Goal: Task Accomplishment & Management: Complete application form

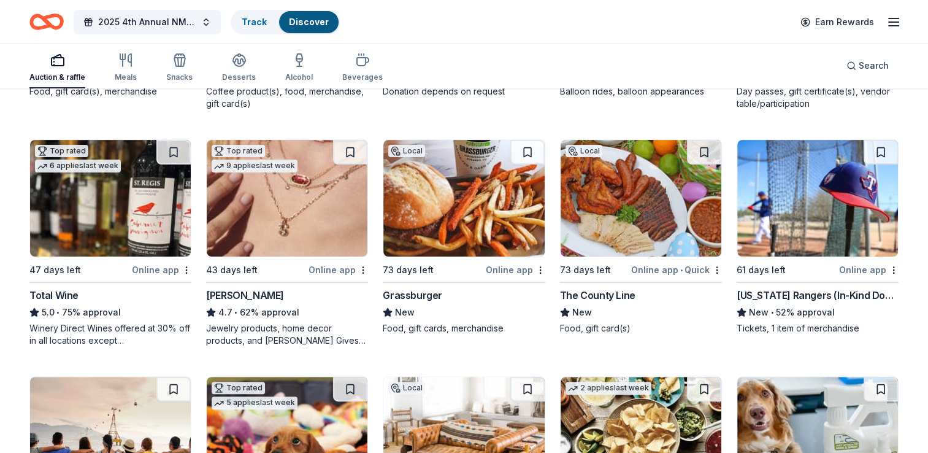
scroll to position [313, 0]
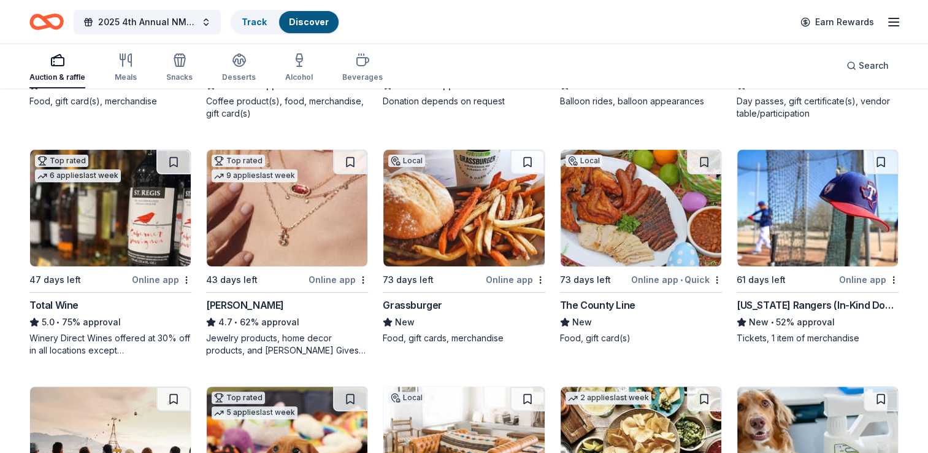
click at [180, 166] on button at bounding box center [173, 162] width 34 height 25
click at [180, 166] on button at bounding box center [175, 162] width 32 height 25
click at [178, 164] on button at bounding box center [175, 162] width 32 height 25
click at [59, 302] on div "Total Wine" at bounding box center [53, 304] width 49 height 15
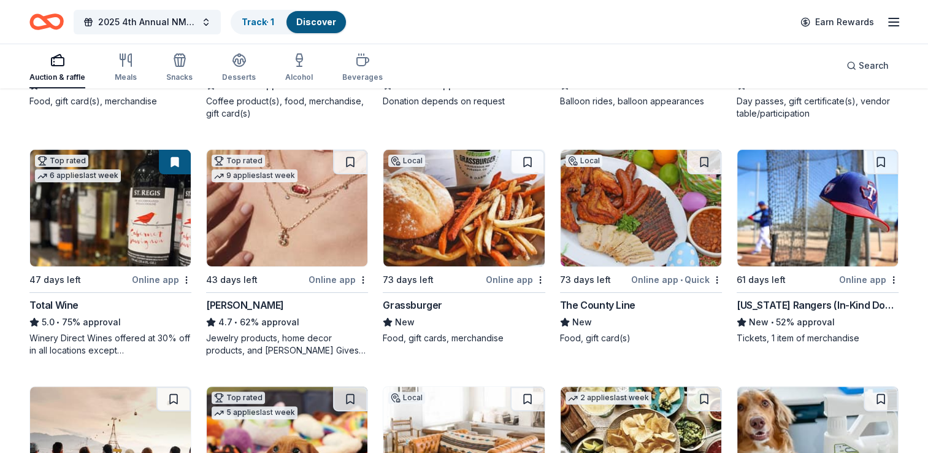
click at [807, 209] on img at bounding box center [817, 208] width 161 height 117
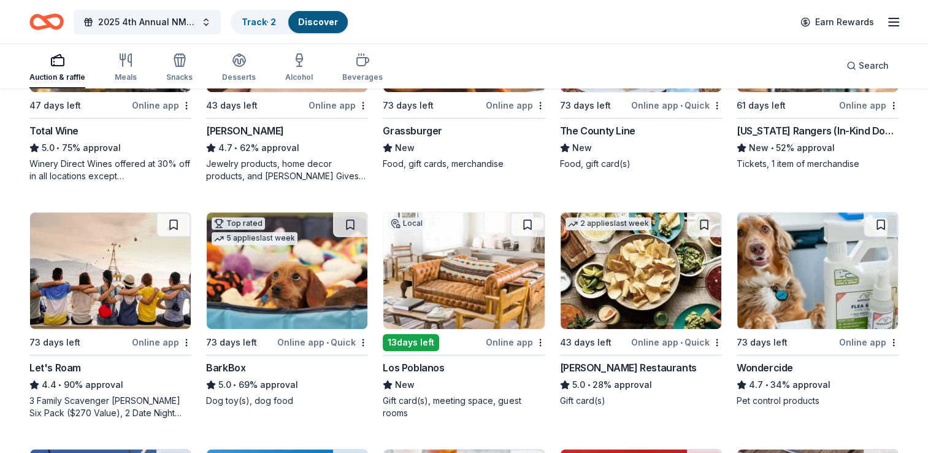
scroll to position [508, 0]
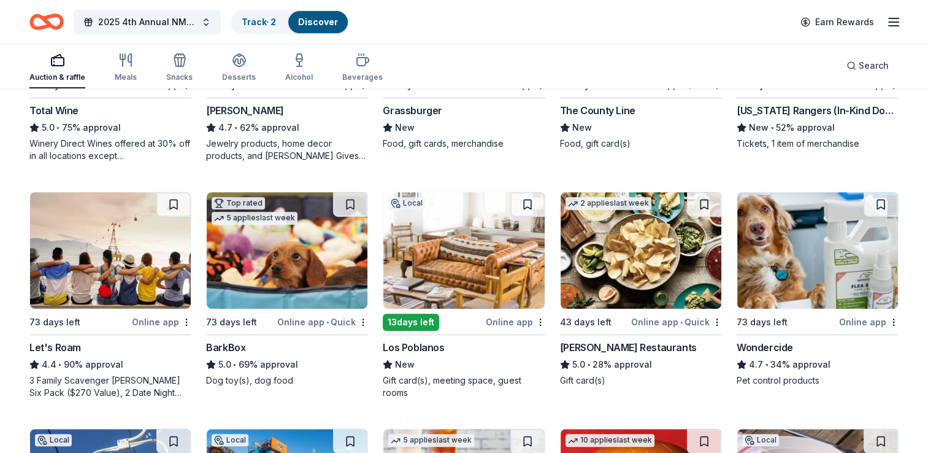
drag, startPoint x: 924, startPoint y: 70, endPoint x: 868, endPoint y: 123, distance: 77.2
click at [924, 70] on div "Auction & raffle Meals Snacks Desserts Alcohol Beverages Search" at bounding box center [464, 65] width 928 height 45
click at [221, 345] on div "BarkBox" at bounding box center [225, 347] width 39 height 15
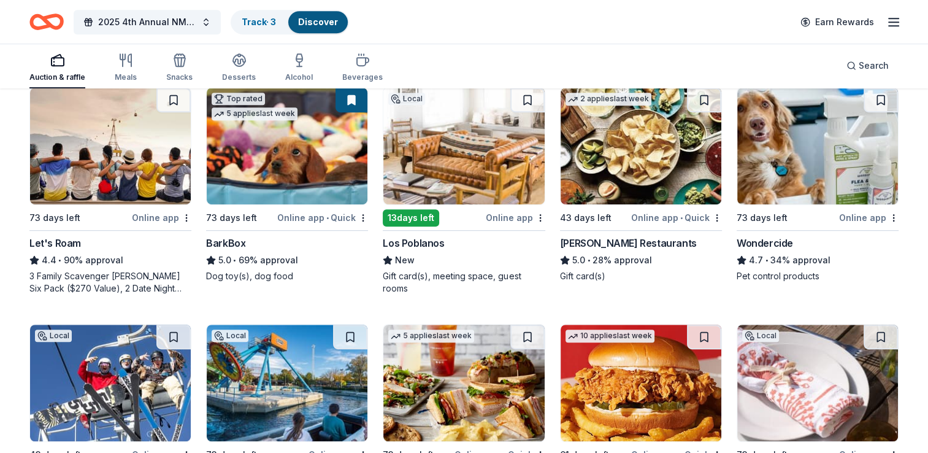
scroll to position [632, 0]
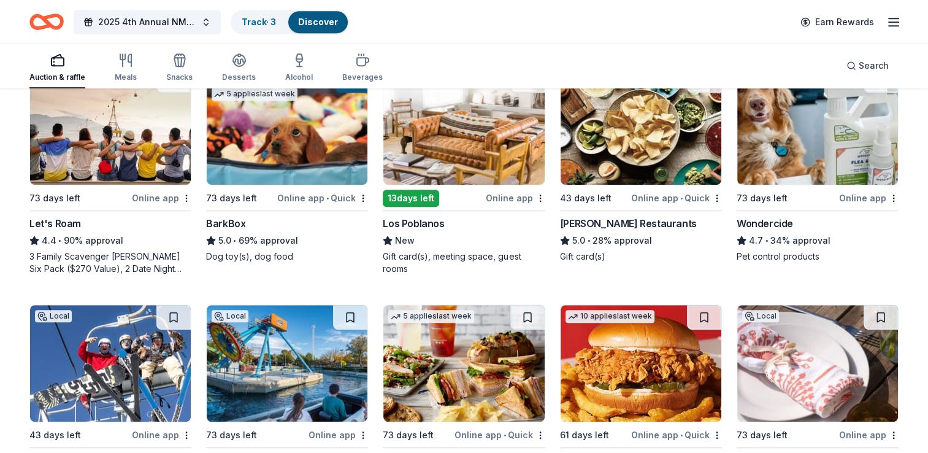
click at [646, 52] on div "Auction & raffle Meals Snacks Desserts Alcohol Beverages Search" at bounding box center [463, 65] width 869 height 45
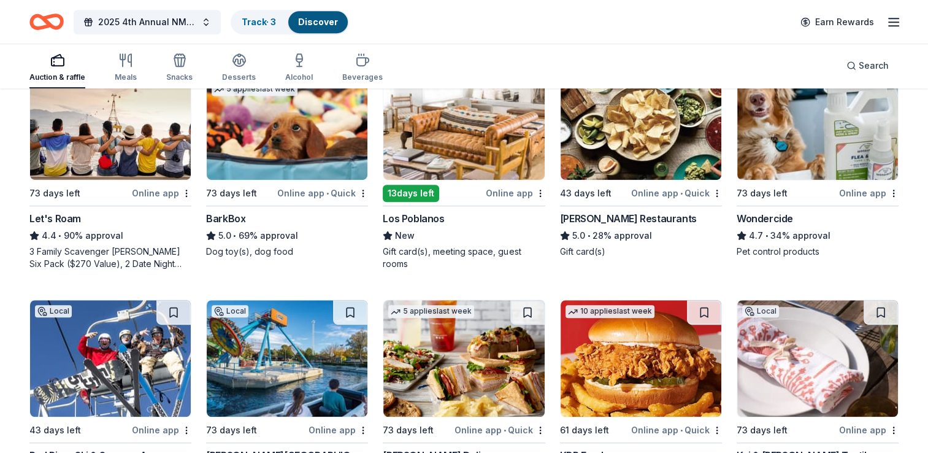
scroll to position [647, 0]
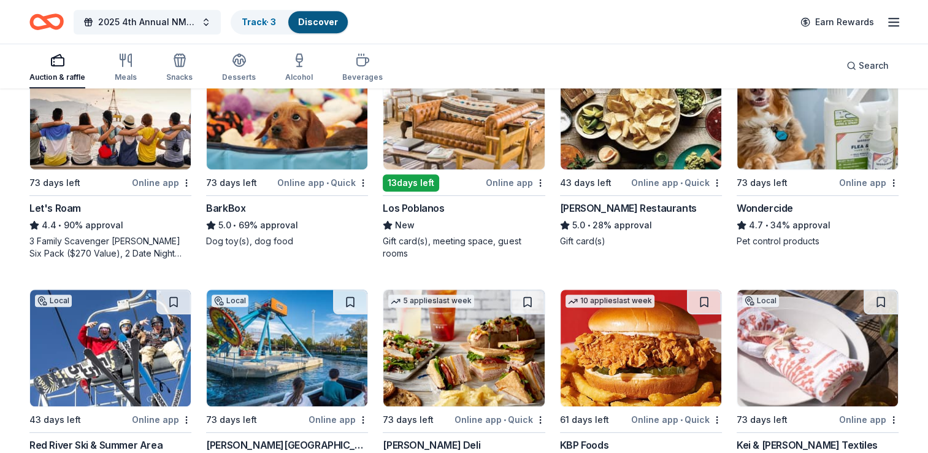
click at [410, 209] on div "Los Poblanos" at bounding box center [413, 208] width 61 height 15
click at [761, 207] on div "Wondercide" at bounding box center [765, 208] width 56 height 15
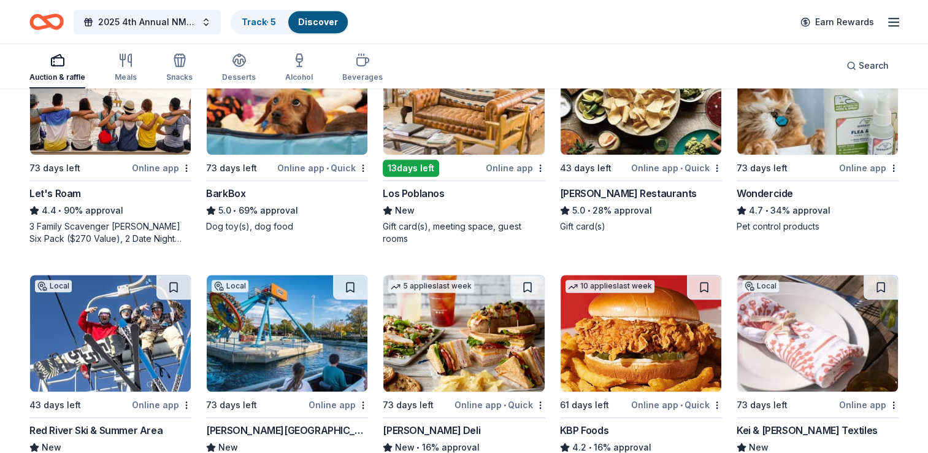
scroll to position [771, 0]
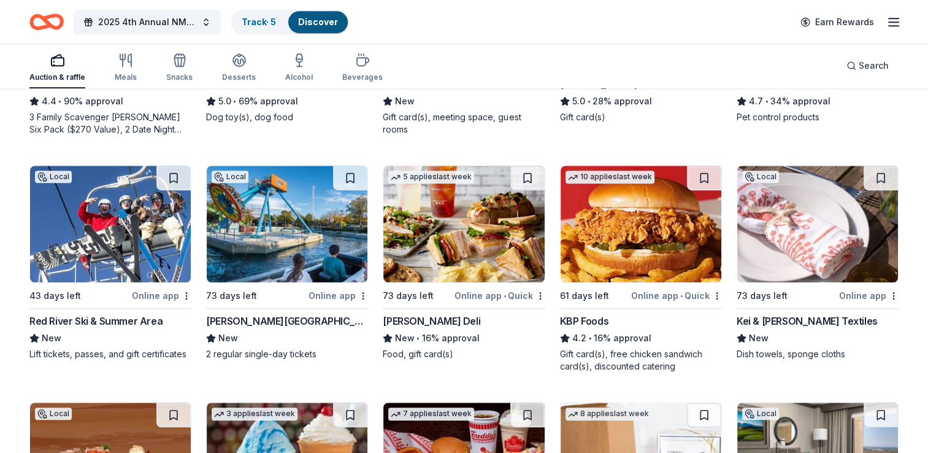
click at [76, 318] on div "Red River Ski & Summer Area" at bounding box center [95, 320] width 133 height 15
click at [256, 315] on div "Cliff's Amusement Park" at bounding box center [287, 320] width 162 height 15
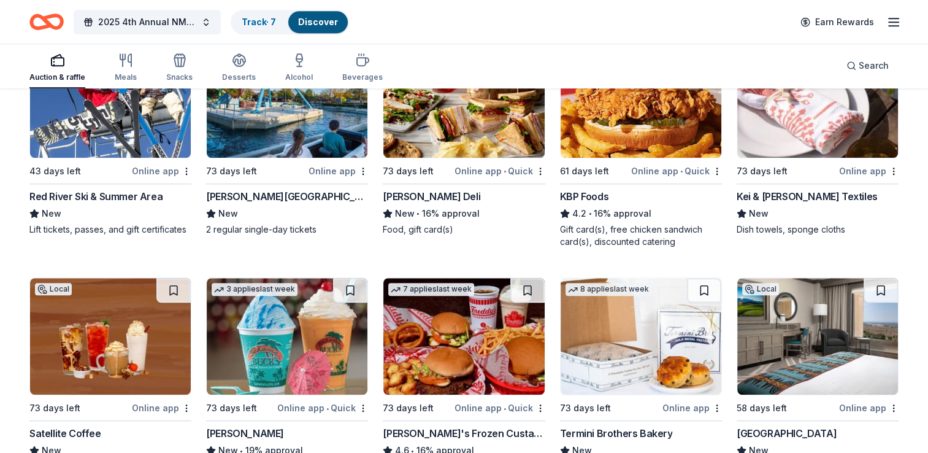
scroll to position [826, 0]
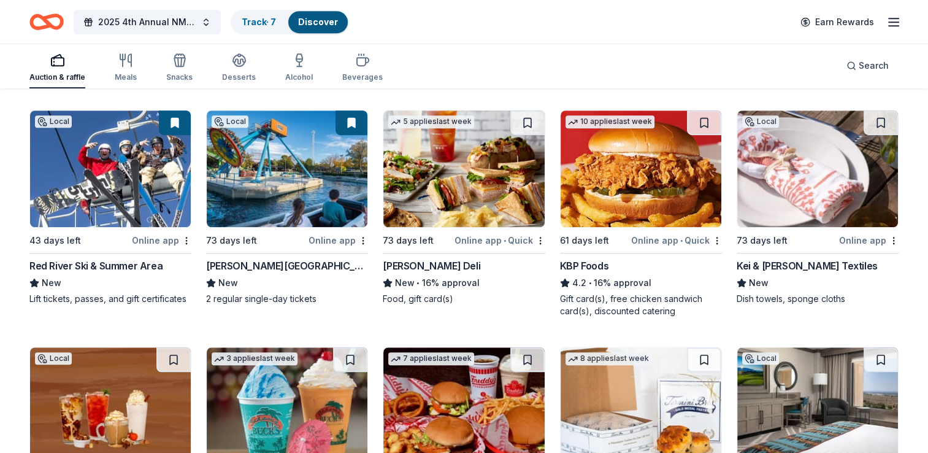
click at [773, 267] on div "Kei & [PERSON_NAME] Textiles" at bounding box center [807, 265] width 141 height 15
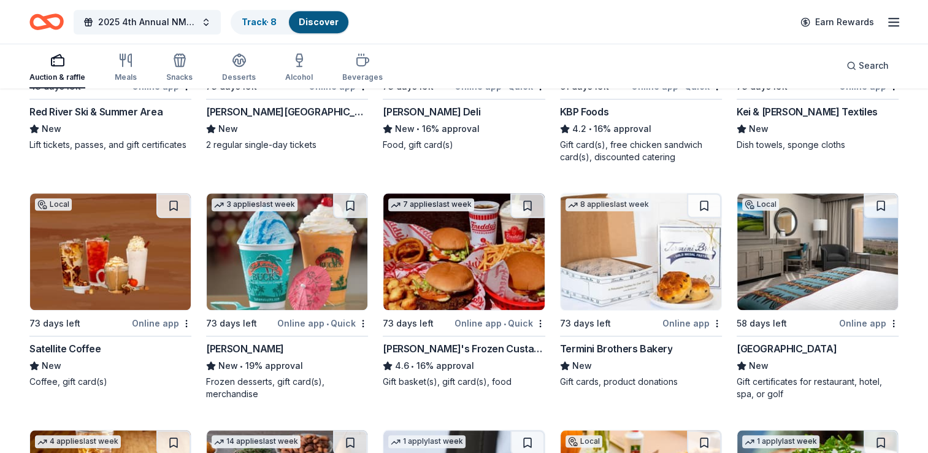
scroll to position [1000, 0]
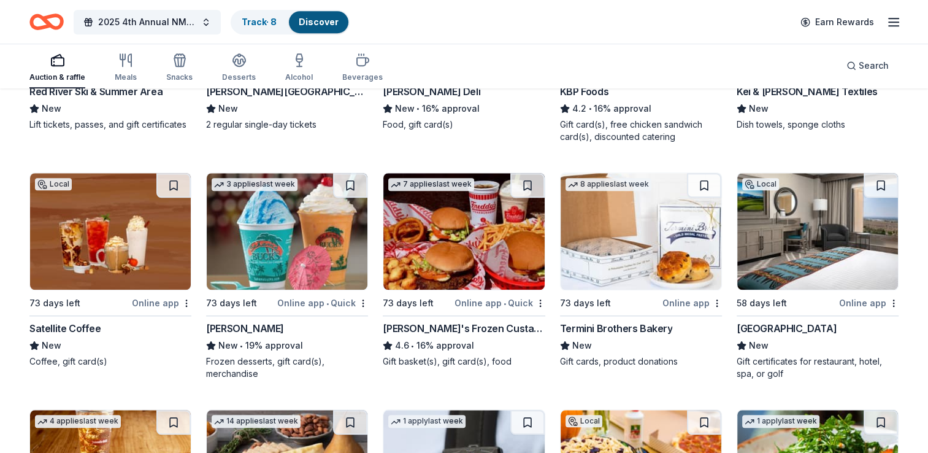
click at [841, 253] on img at bounding box center [817, 231] width 161 height 117
click at [602, 242] on img at bounding box center [641, 231] width 161 height 117
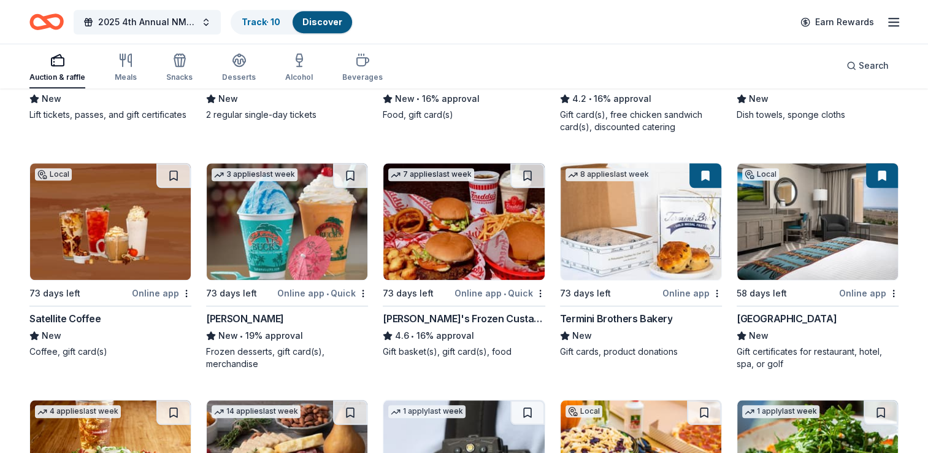
scroll to position [1021, 0]
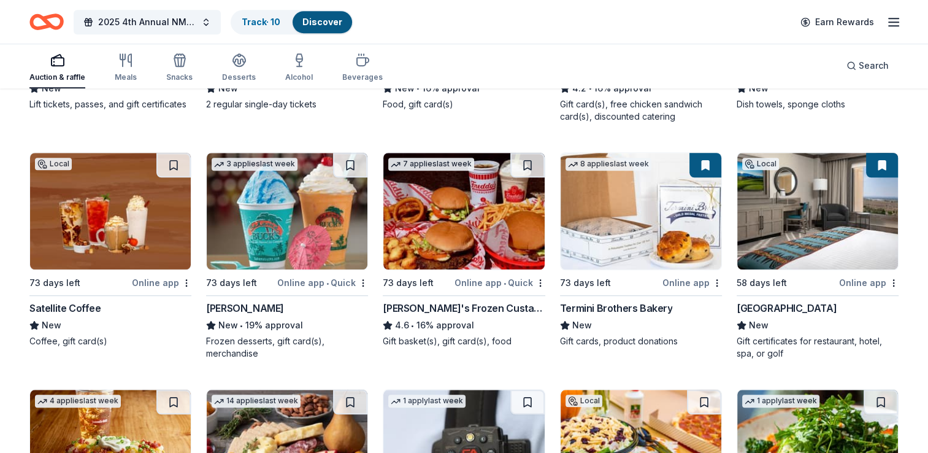
click at [270, 253] on img at bounding box center [287, 211] width 161 height 117
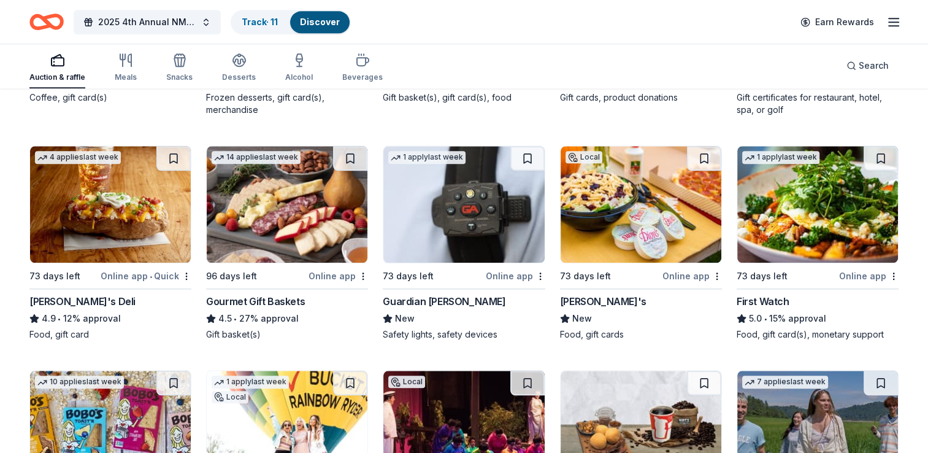
scroll to position [1274, 0]
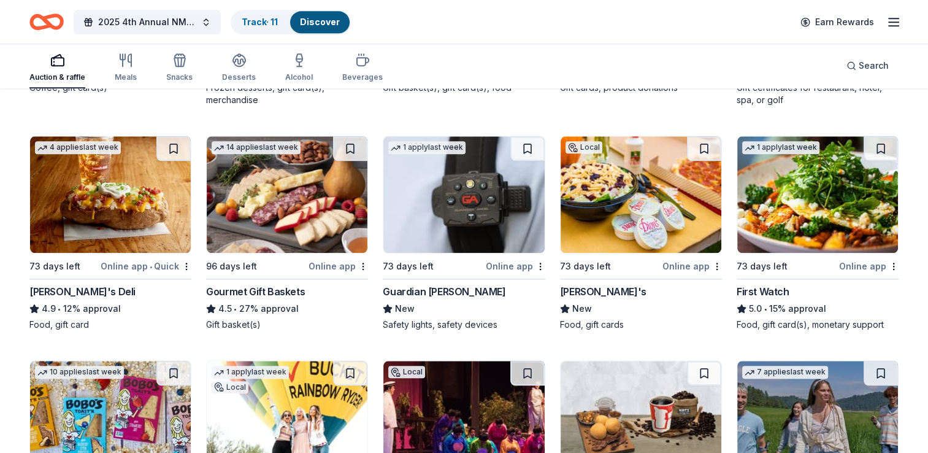
click at [322, 177] on img at bounding box center [287, 194] width 161 height 117
click at [623, 234] on img at bounding box center [641, 194] width 161 height 117
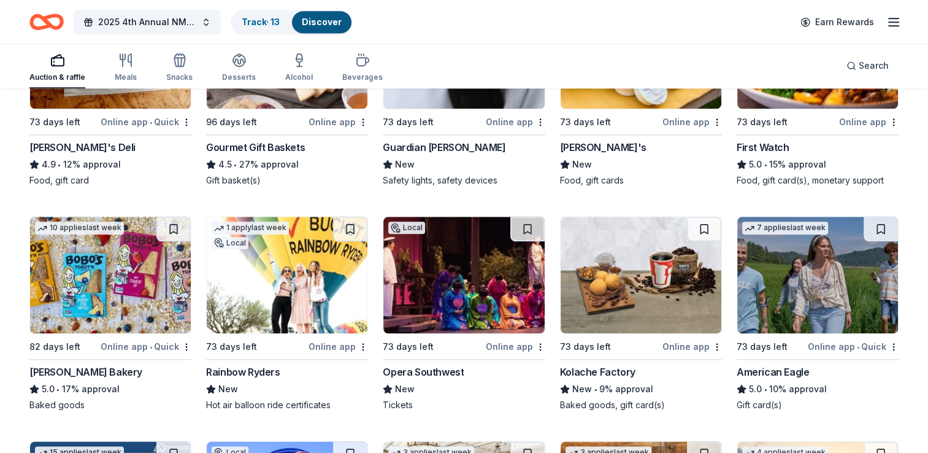
scroll to position [1448, 0]
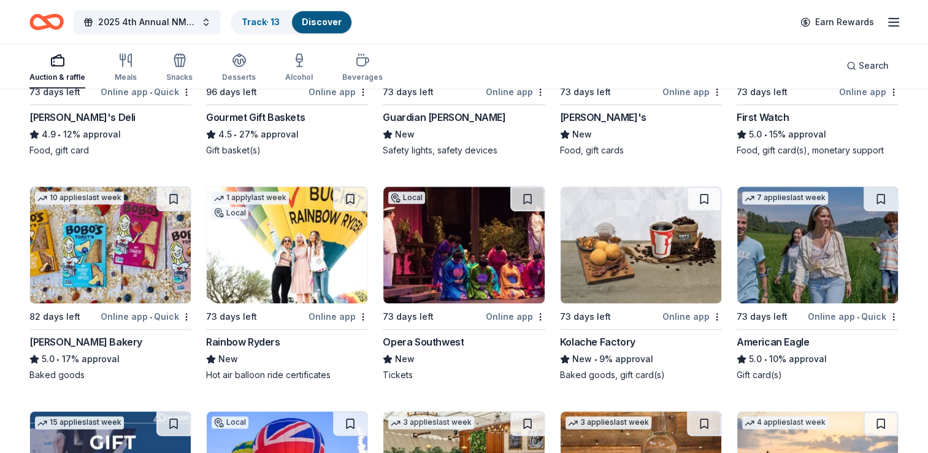
click at [246, 337] on div "Rainbow Ryders" at bounding box center [243, 341] width 74 height 15
click at [471, 278] on img at bounding box center [463, 244] width 161 height 117
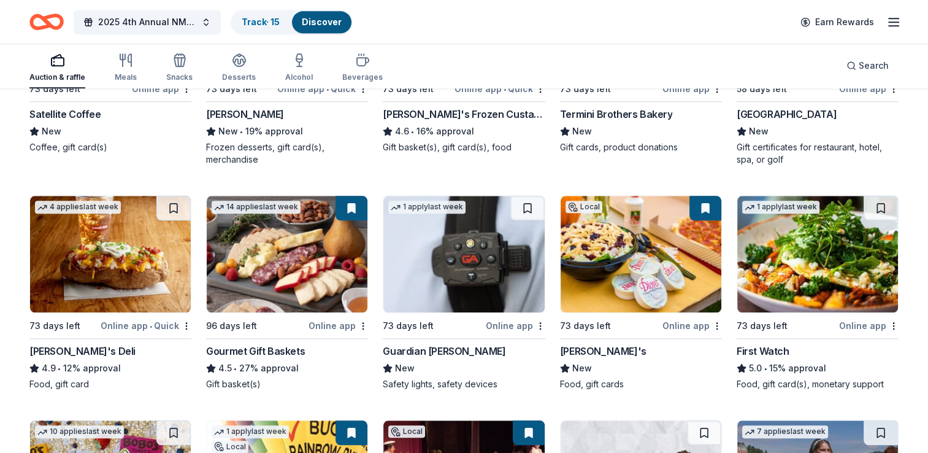
scroll to position [0, 0]
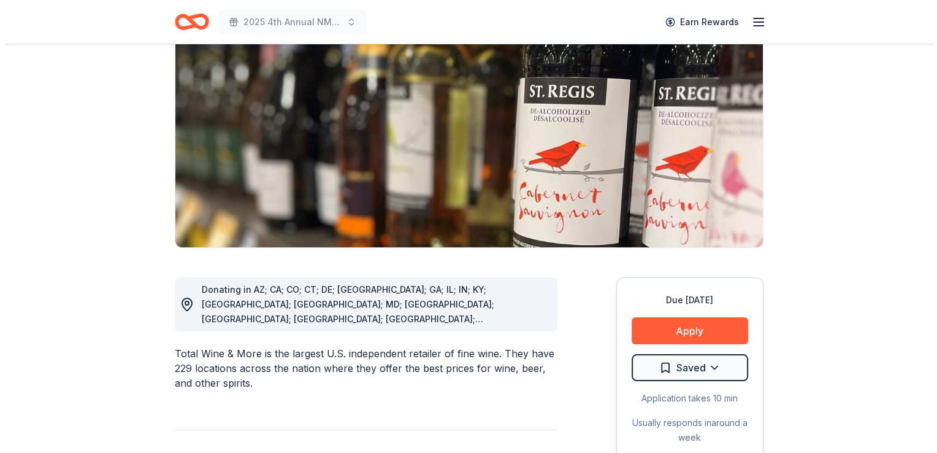
scroll to position [127, 0]
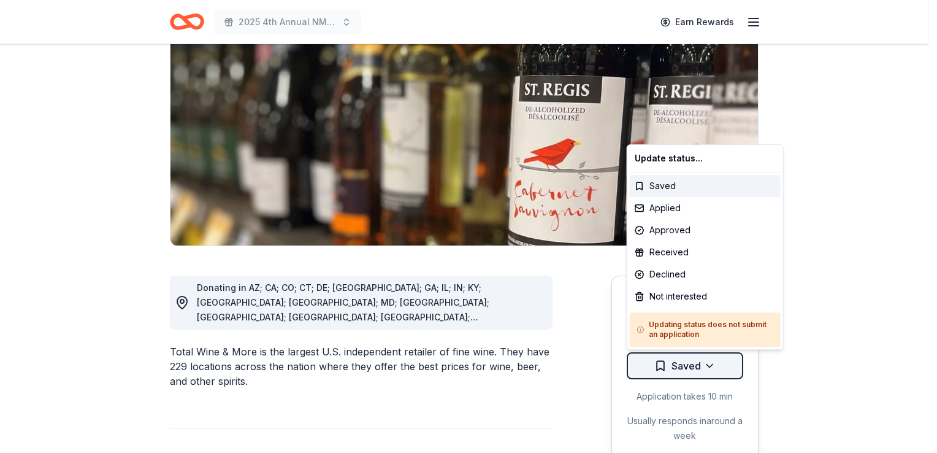
click at [705, 326] on html "2025 4th Annual NMAEYC Snowball Gala Earn Rewards Due in 47 days Share Total Wi…" at bounding box center [468, 99] width 937 height 453
click at [659, 204] on div "Applied" at bounding box center [705, 208] width 151 height 22
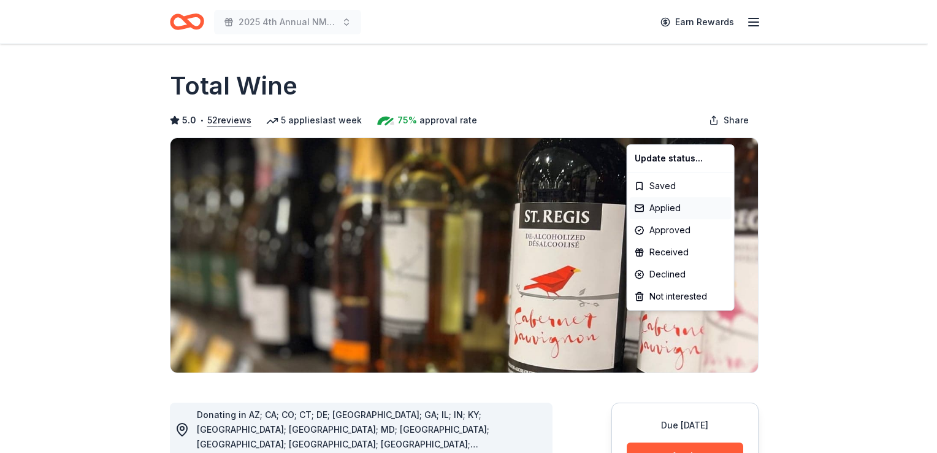
scroll to position [0, 0]
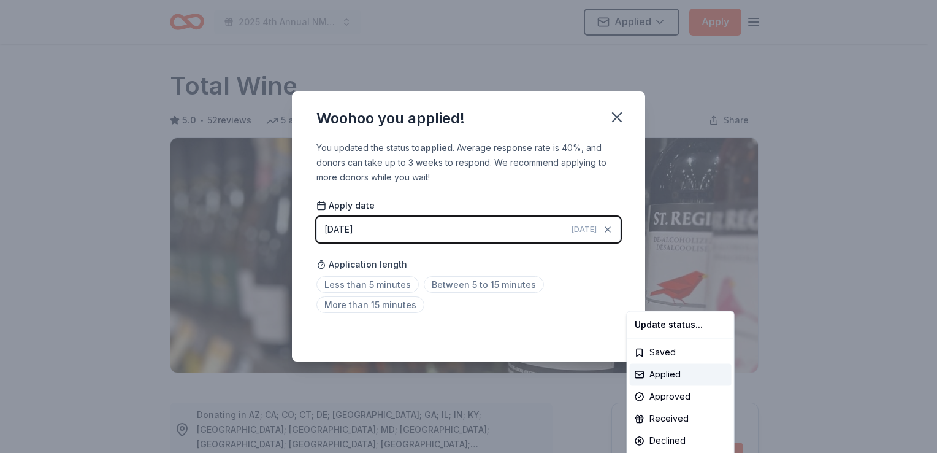
click at [616, 121] on html "2025 4th Annual NMAEYC Snowball Gala Applied Apply Due in 47 days Share Total W…" at bounding box center [468, 226] width 937 height 453
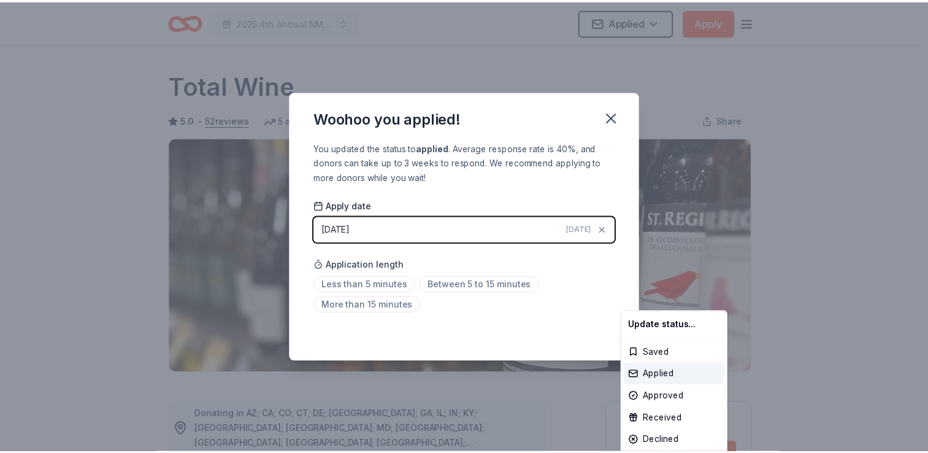
scroll to position [266, 0]
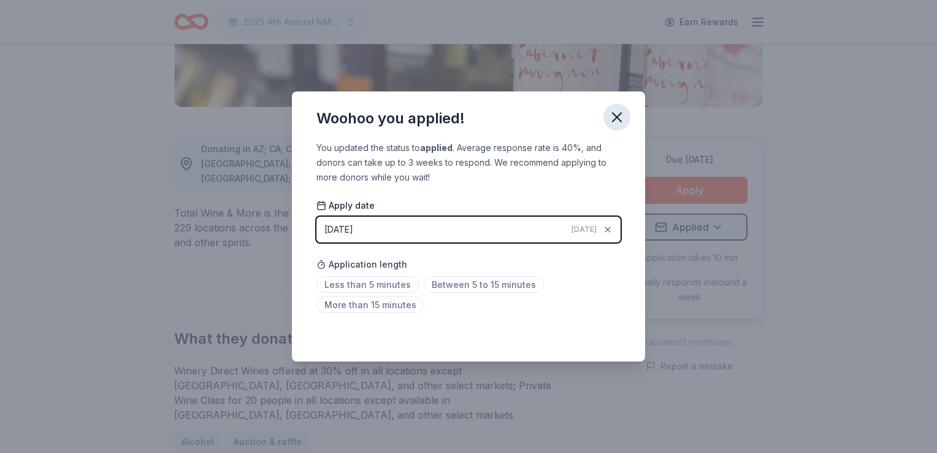
click at [616, 118] on icon "button" at bounding box center [617, 117] width 9 height 9
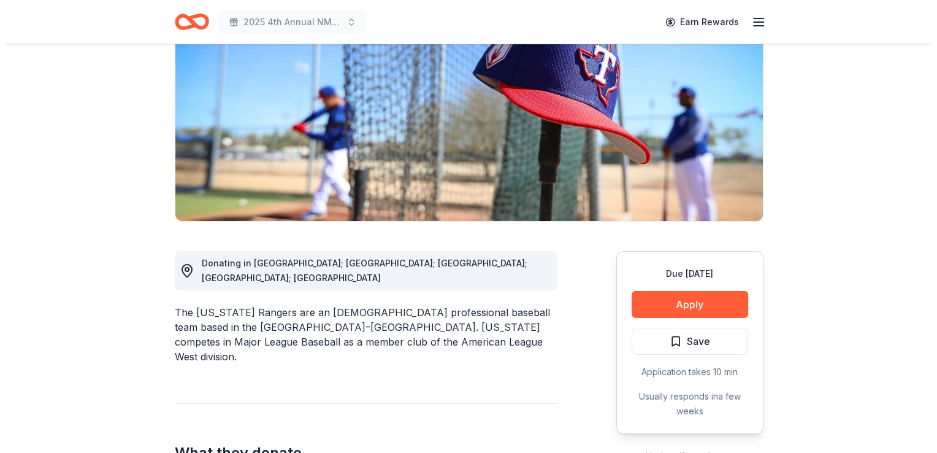
scroll to position [239, 0]
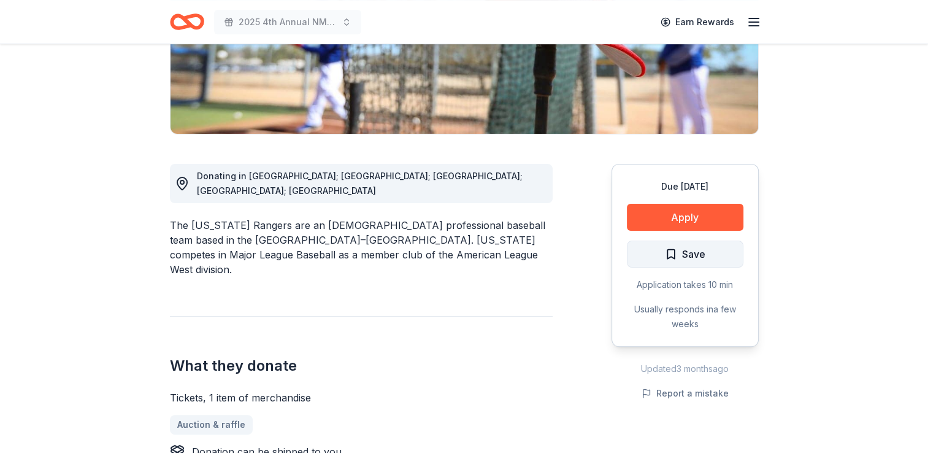
click at [700, 248] on span "Save" at bounding box center [693, 254] width 23 height 16
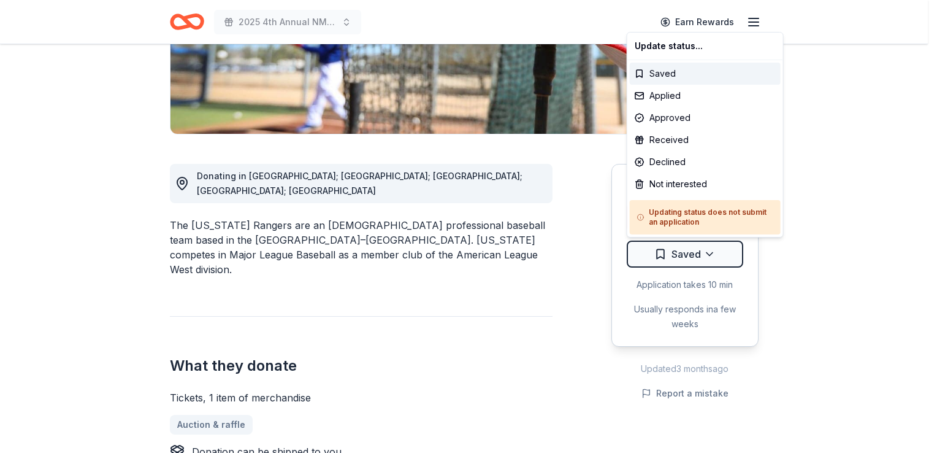
click at [662, 102] on div "Applied" at bounding box center [705, 96] width 151 height 22
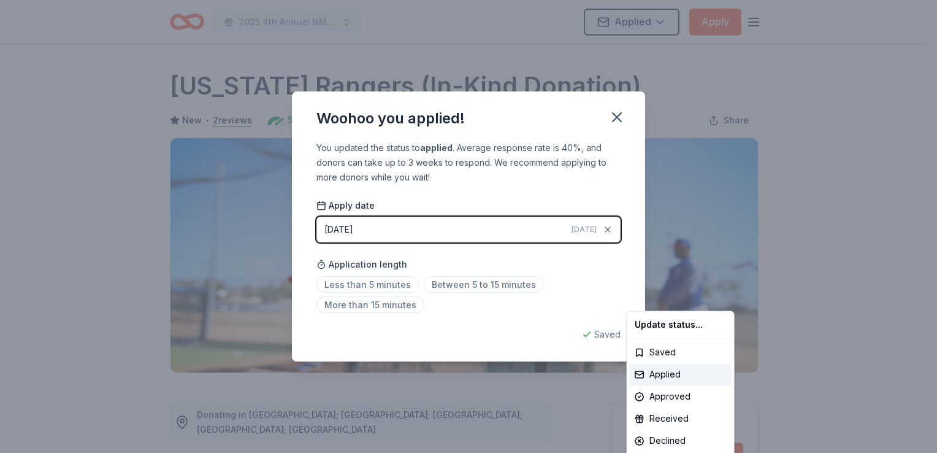
click at [616, 120] on html "2025 4th Annual NMAEYC Snowball Gala Applied Apply Due in 61 days Share Texas R…" at bounding box center [468, 226] width 937 height 453
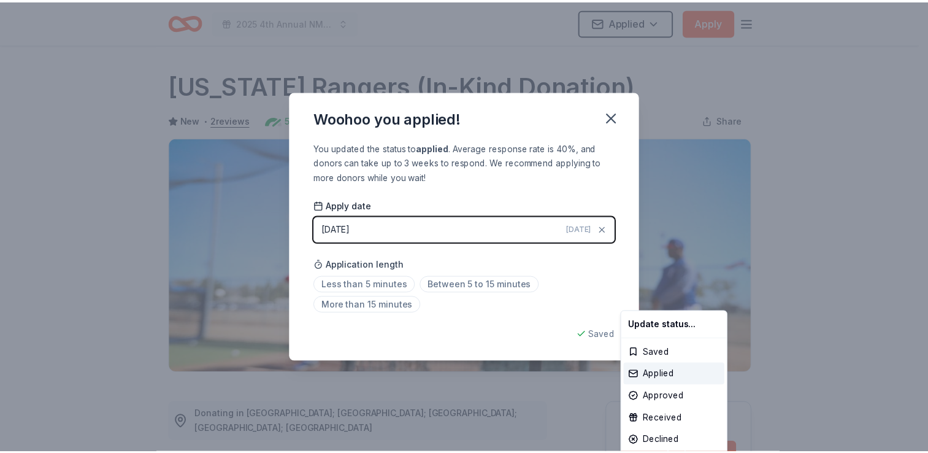
scroll to position [266, 0]
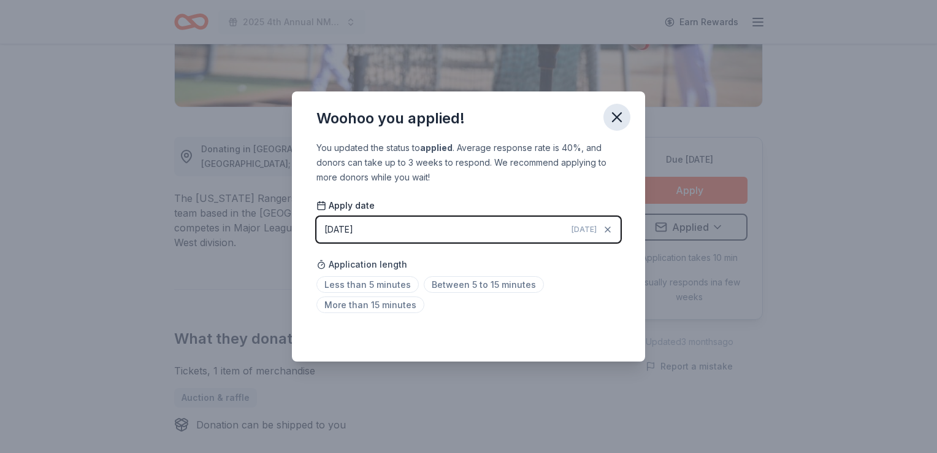
click at [617, 118] on icon "button" at bounding box center [617, 117] width 9 height 9
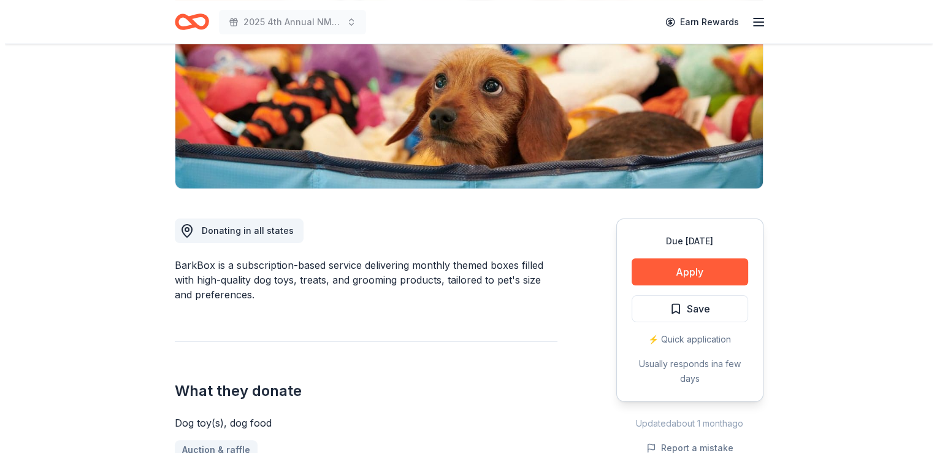
scroll to position [189, 0]
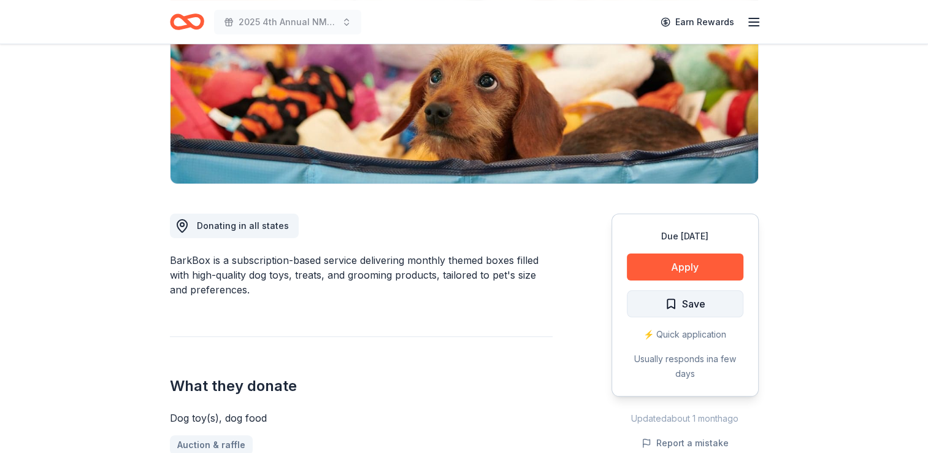
click at [682, 301] on span "Save" at bounding box center [693, 304] width 23 height 16
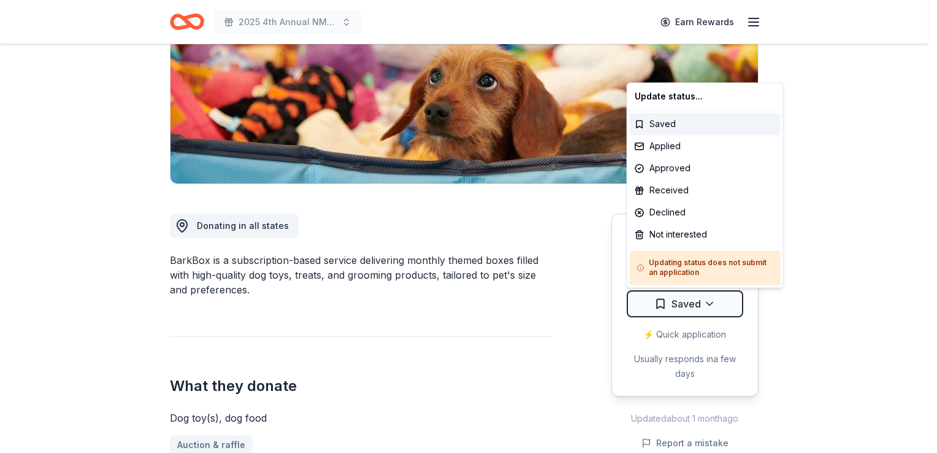
click at [681, 264] on html "2025 4th Annual NMAEYC Snowball Gala Earn Rewards Due in 73 days Share BarkBox …" at bounding box center [468, 37] width 937 height 453
click at [672, 146] on div "Applied" at bounding box center [705, 146] width 151 height 22
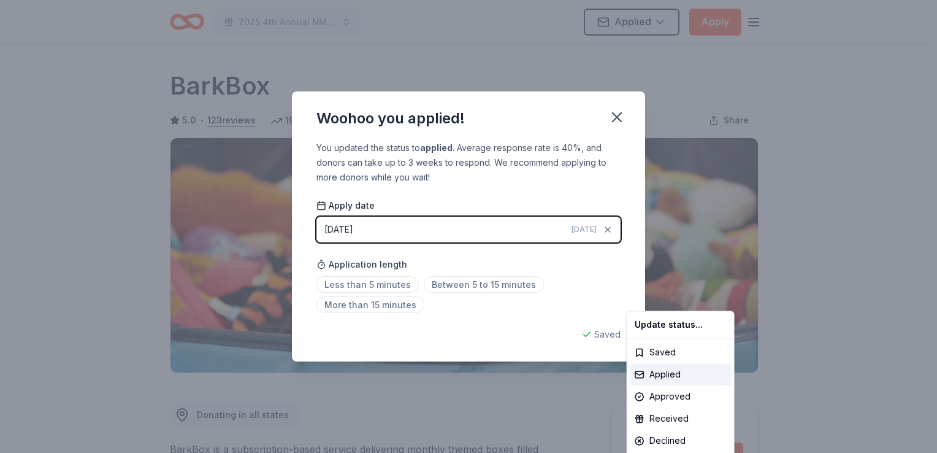
click at [618, 117] on html "2025 4th Annual NMAEYC Snowball Gala Applied Apply Due in 73 days Share BarkBox…" at bounding box center [468, 226] width 937 height 453
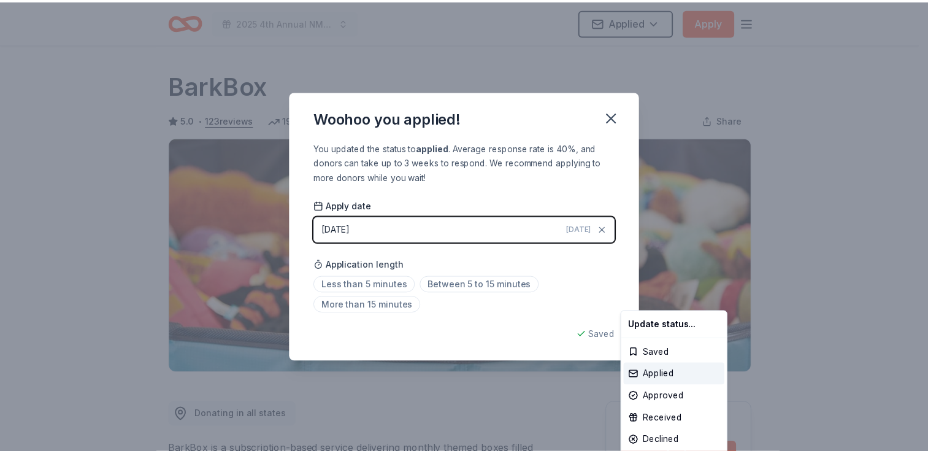
scroll to position [266, 0]
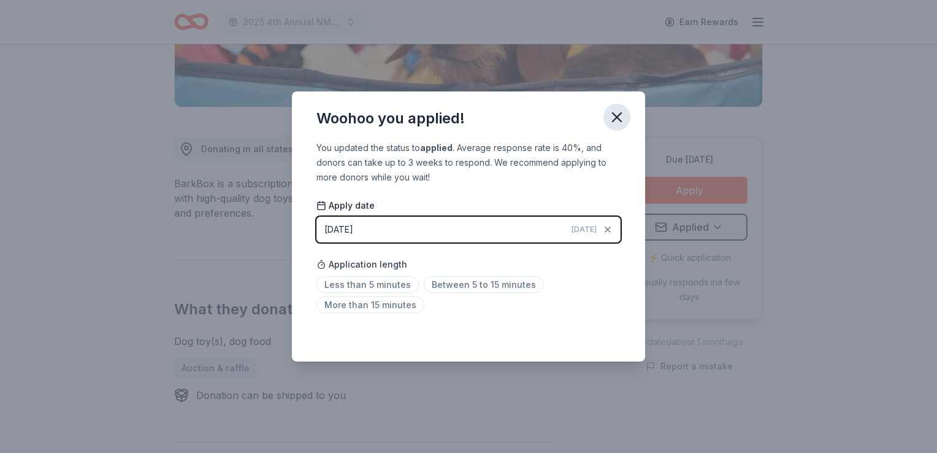
click at [613, 120] on icon "button" at bounding box center [617, 117] width 9 height 9
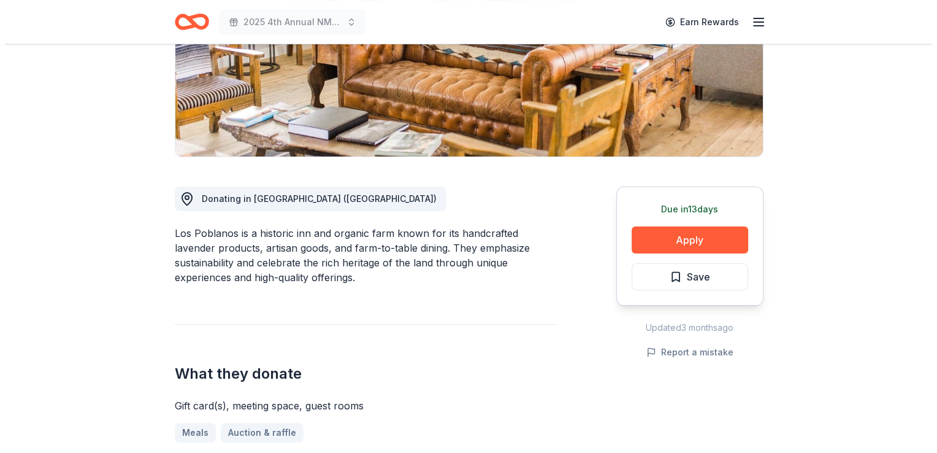
scroll to position [226, 0]
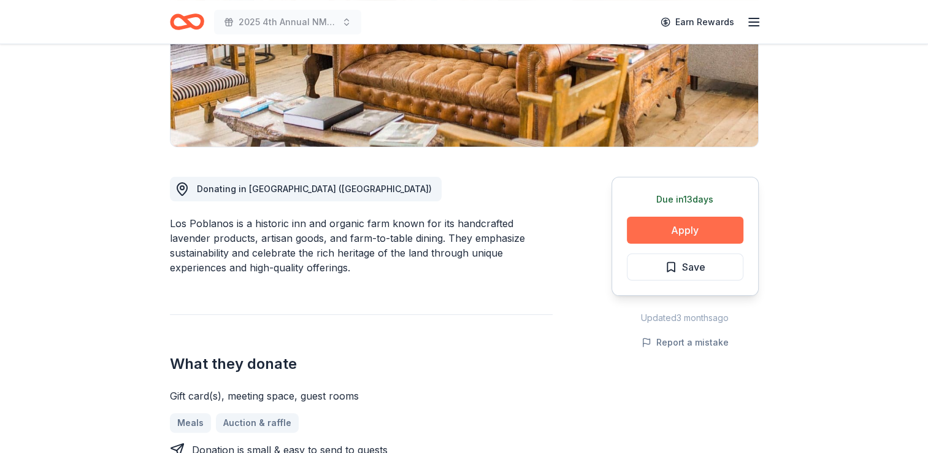
click at [670, 233] on button "Apply" at bounding box center [685, 230] width 117 height 27
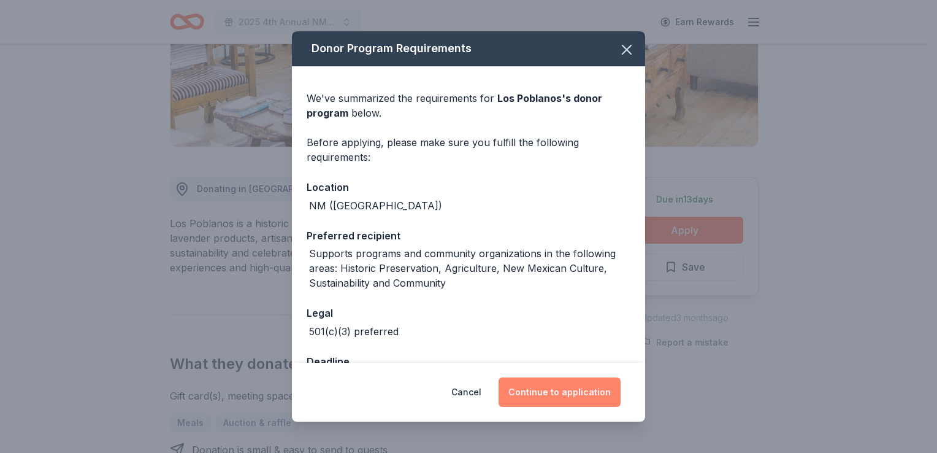
click at [557, 389] on button "Continue to application" at bounding box center [560, 391] width 122 height 29
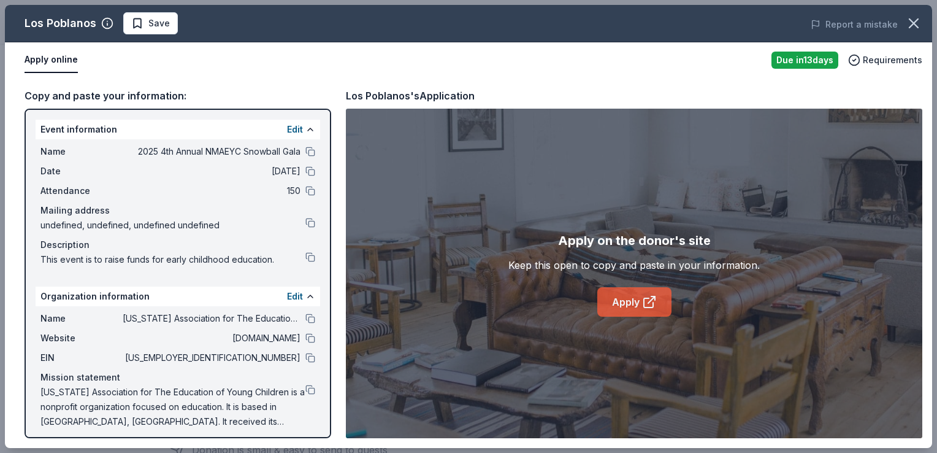
click at [628, 295] on link "Apply" at bounding box center [634, 301] width 74 height 29
click at [162, 28] on span "Save" at bounding box center [158, 23] width 21 height 15
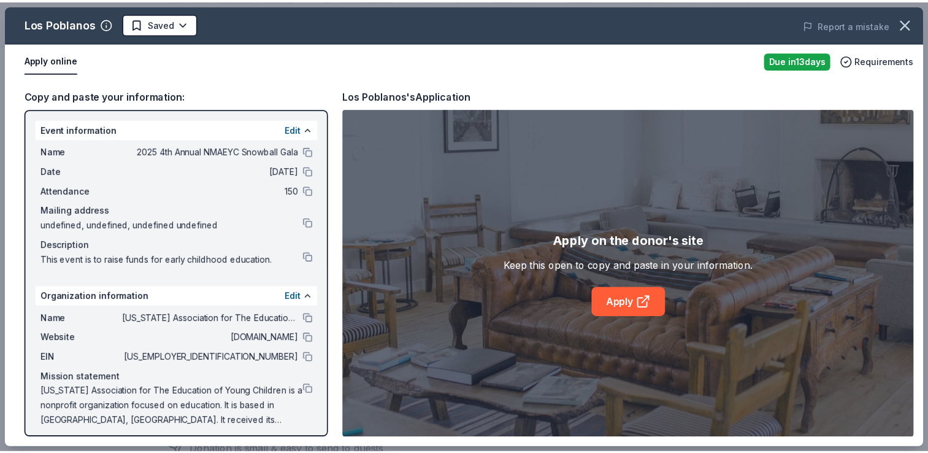
scroll to position [0, 0]
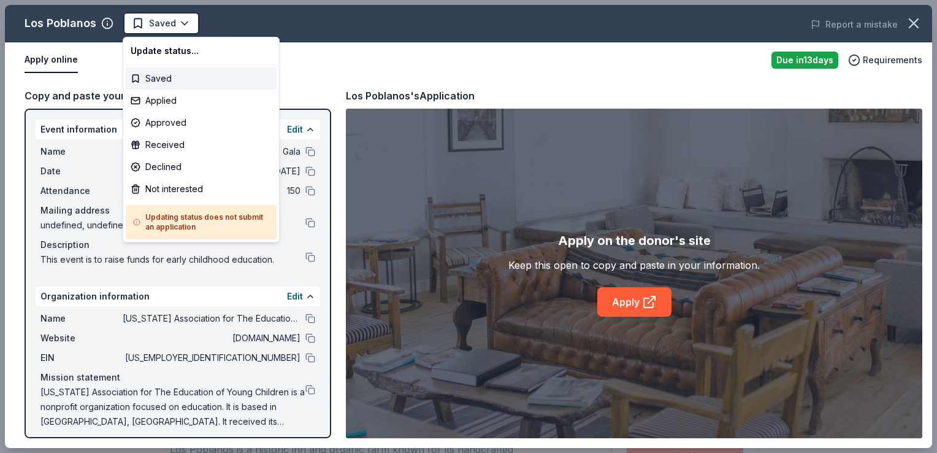
click at [162, 28] on html "2025 4th Annual NMAEYC Snowball Gala Saved Apply Due in 13 days Share Los Pobla…" at bounding box center [468, 226] width 937 height 453
click at [149, 101] on div "Applied" at bounding box center [201, 101] width 151 height 22
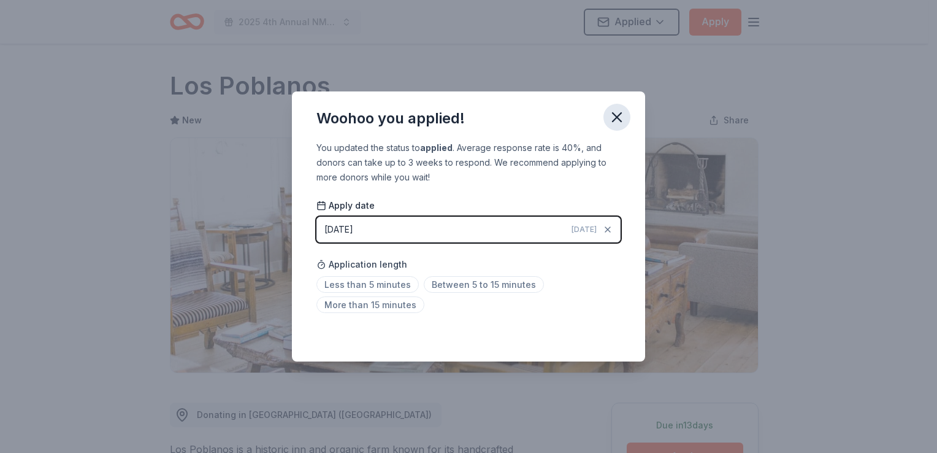
click at [618, 117] on icon "button" at bounding box center [616, 117] width 17 height 17
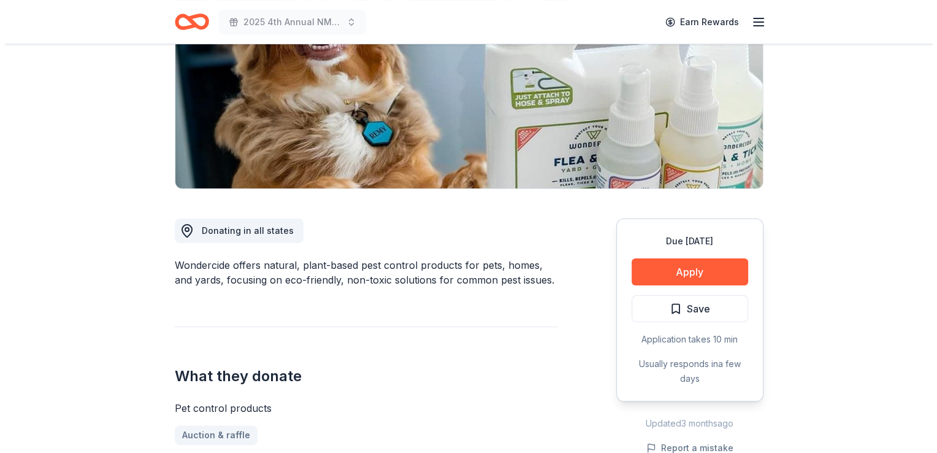
scroll to position [190, 0]
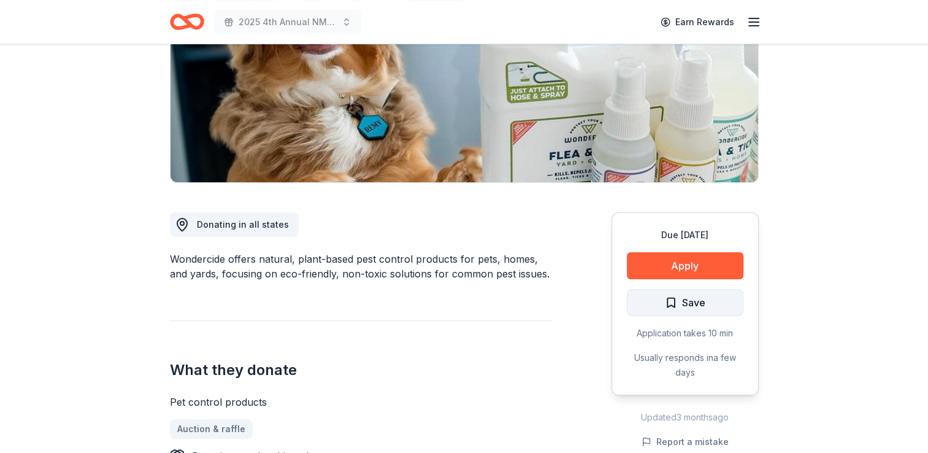
click at [689, 299] on span "Save" at bounding box center [693, 302] width 23 height 16
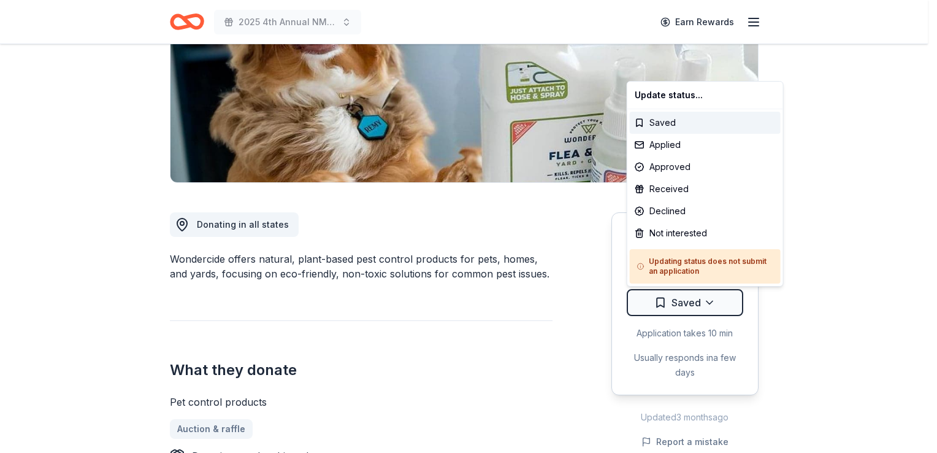
click at [689, 263] on html "2025 4th Annual NMAEYC Snowball Gala Earn Rewards Due in 73 days Share Wonderci…" at bounding box center [468, 36] width 937 height 453
click at [670, 147] on div "Applied" at bounding box center [705, 145] width 151 height 22
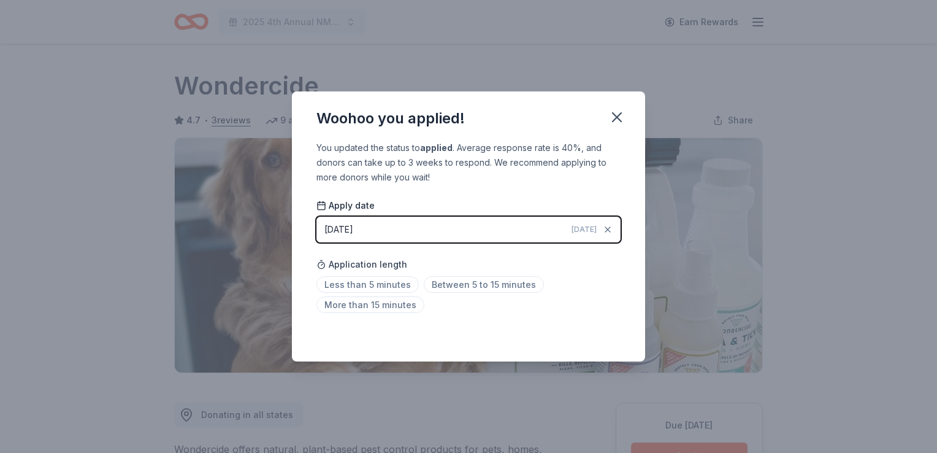
click at [619, 113] on html "2025 4th Annual NMAEYC Snowball Gala Earn Rewards Due in 73 days Share Wonderci…" at bounding box center [468, 226] width 937 height 453
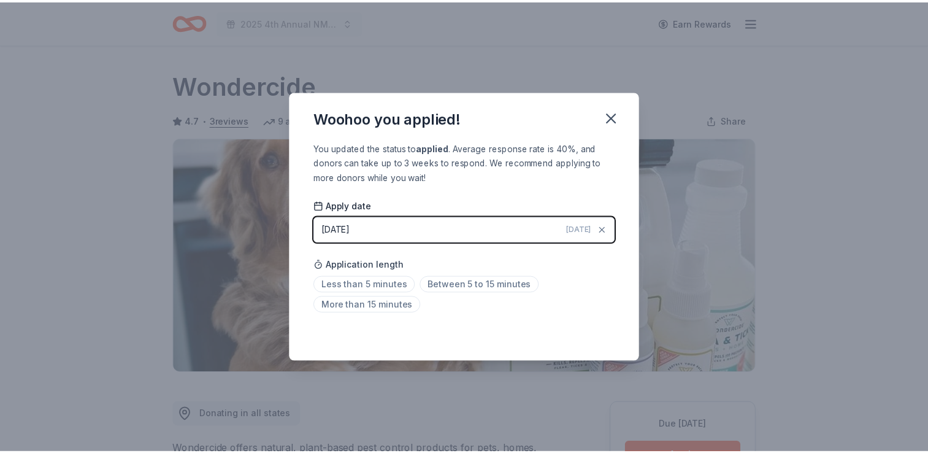
scroll to position [266, 0]
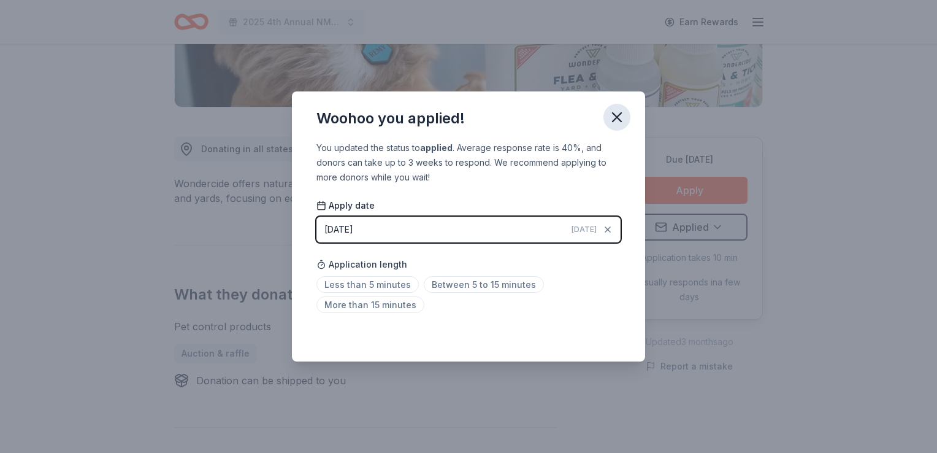
click at [616, 117] on icon "button" at bounding box center [617, 117] width 9 height 9
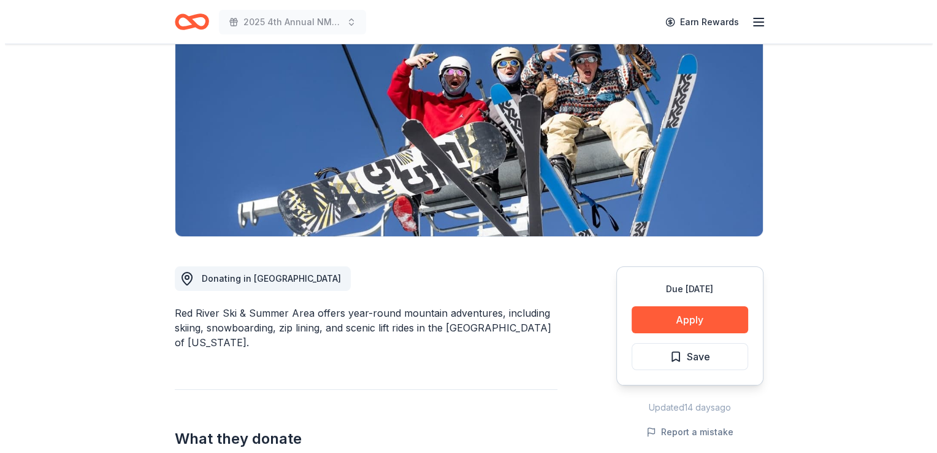
scroll to position [155, 0]
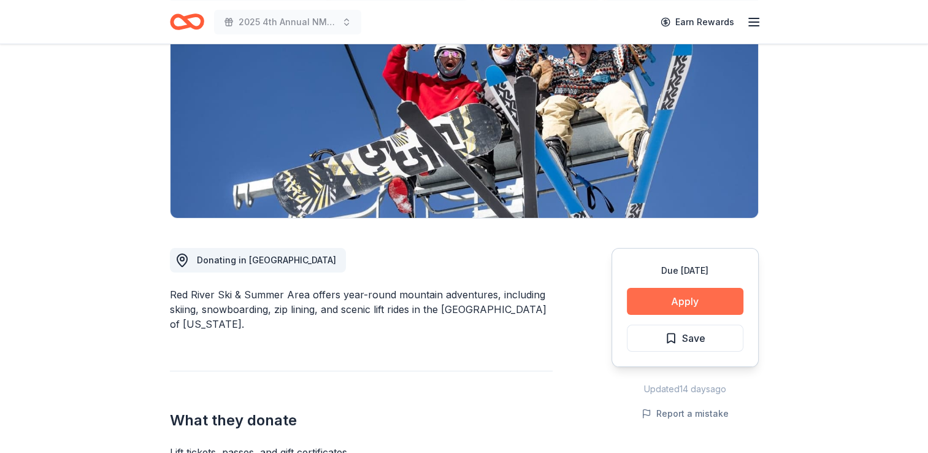
click at [682, 301] on button "Apply" at bounding box center [685, 301] width 117 height 27
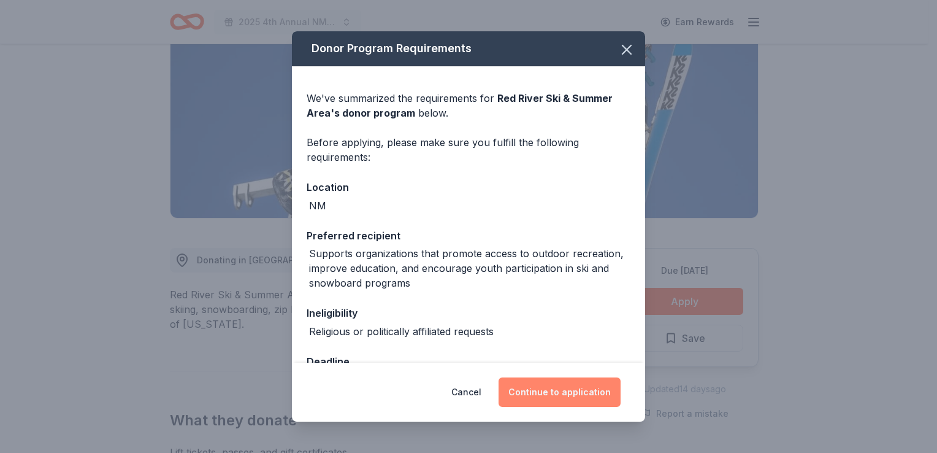
click at [569, 396] on button "Continue to application" at bounding box center [560, 391] width 122 height 29
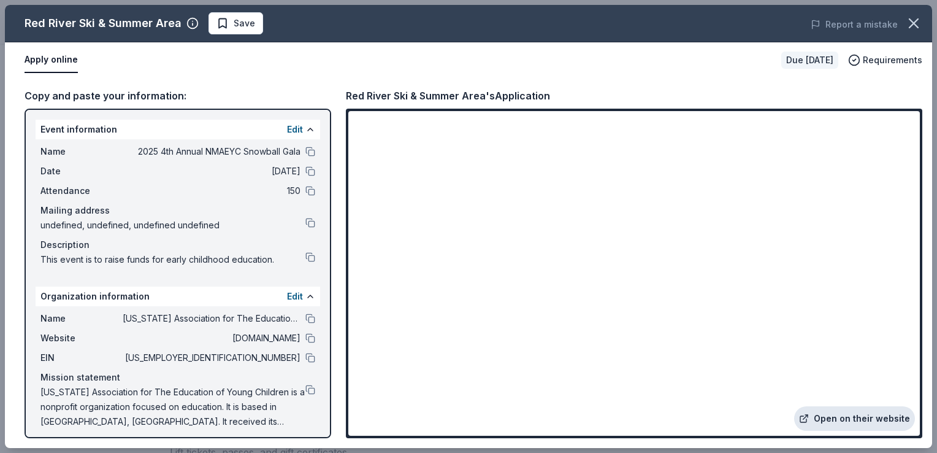
click at [829, 418] on link "Open on their website" at bounding box center [854, 418] width 121 height 25
click at [607, 72] on div "Apply online Due [DATE] Requirements" at bounding box center [468, 60] width 927 height 36
click at [244, 22] on span "Save" at bounding box center [244, 23] width 21 height 15
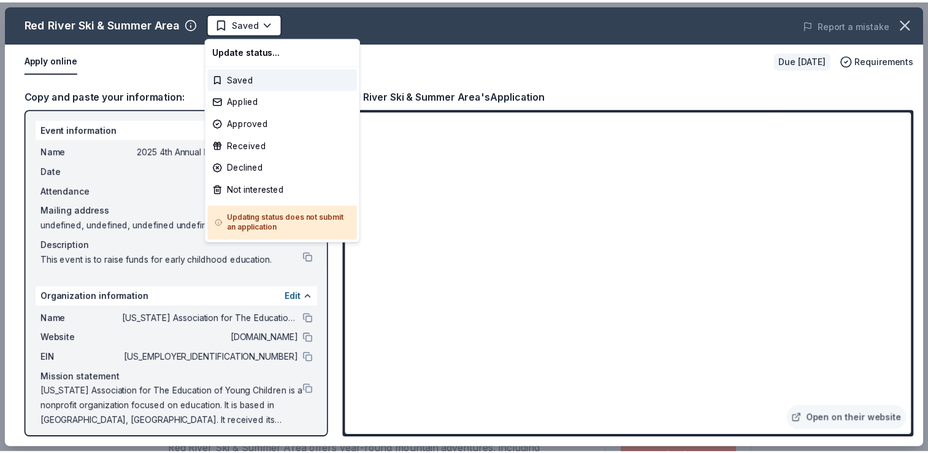
scroll to position [0, 0]
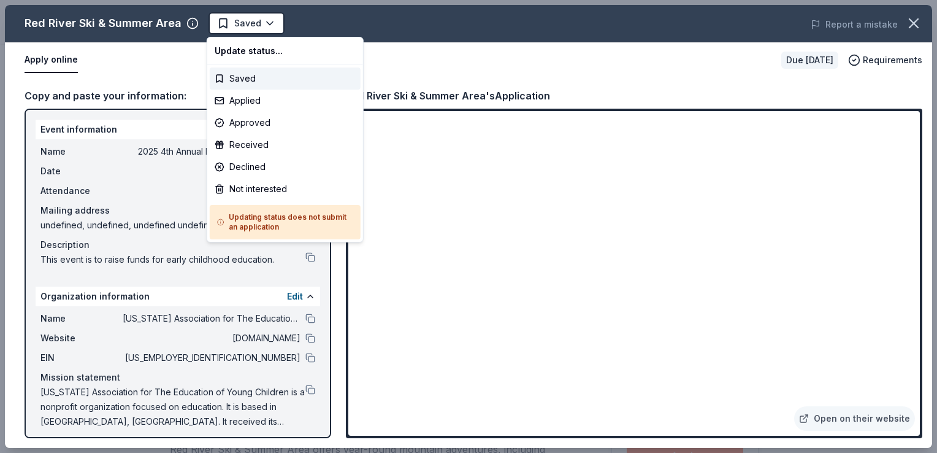
click at [244, 22] on body "2025 4th Annual NMAEYC Snowball Gala Saved Apply Due [DATE] Share Red River Ski…" at bounding box center [464, 226] width 928 height 453
click at [240, 102] on div "Applied" at bounding box center [285, 101] width 151 height 22
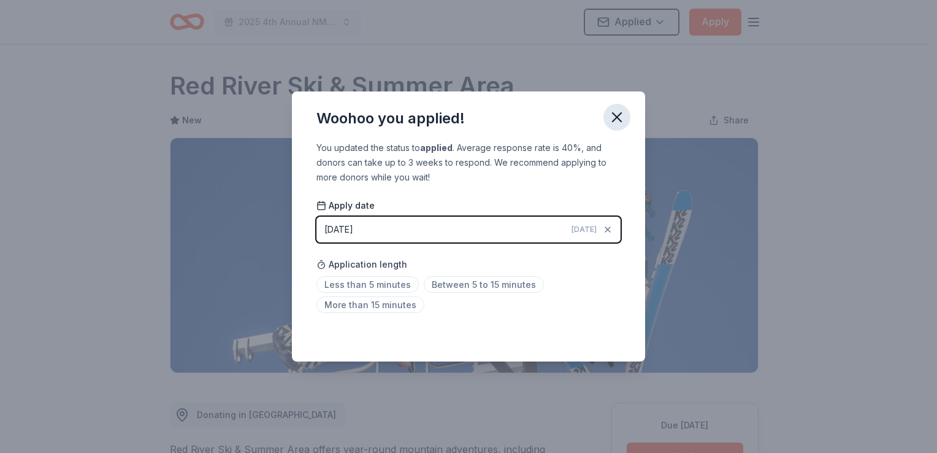
click at [610, 119] on icon "button" at bounding box center [616, 117] width 17 height 17
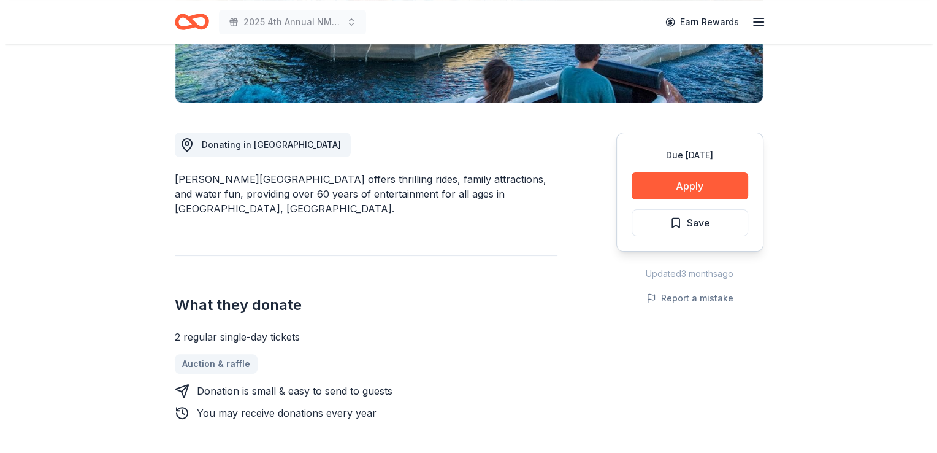
scroll to position [276, 0]
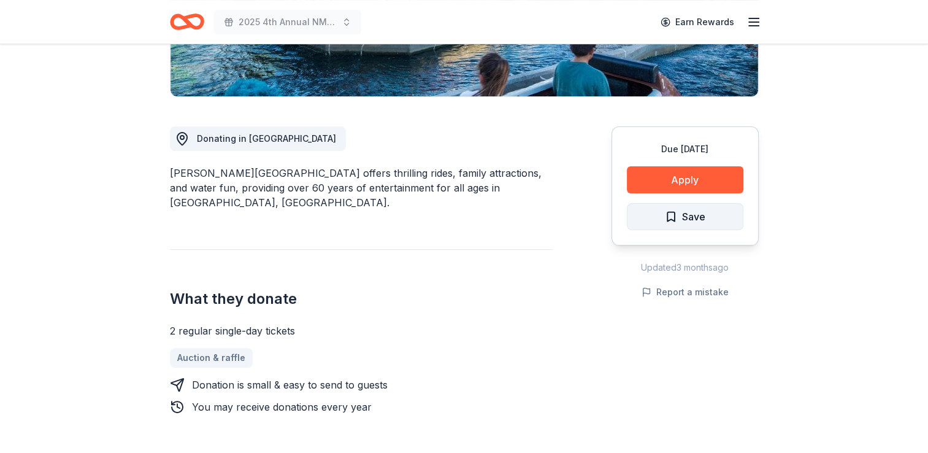
click at [689, 209] on span "Save" at bounding box center [693, 217] width 23 height 16
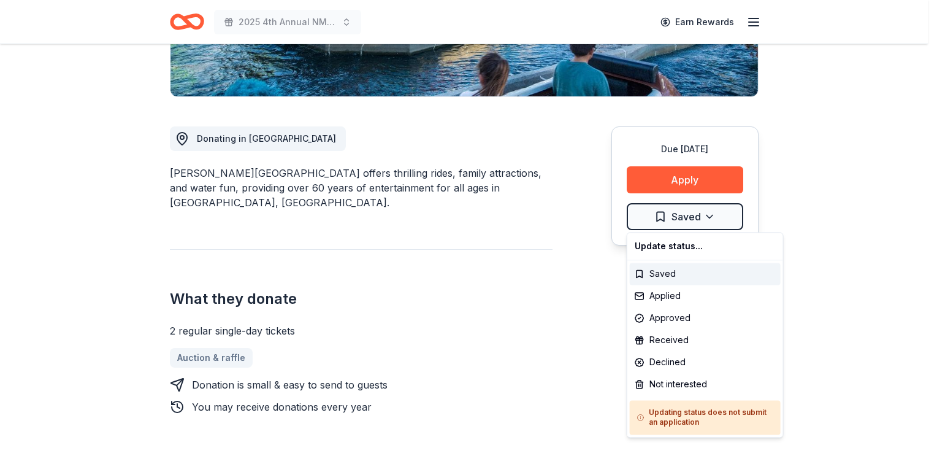
click at [662, 295] on div "Applied" at bounding box center [705, 296] width 151 height 22
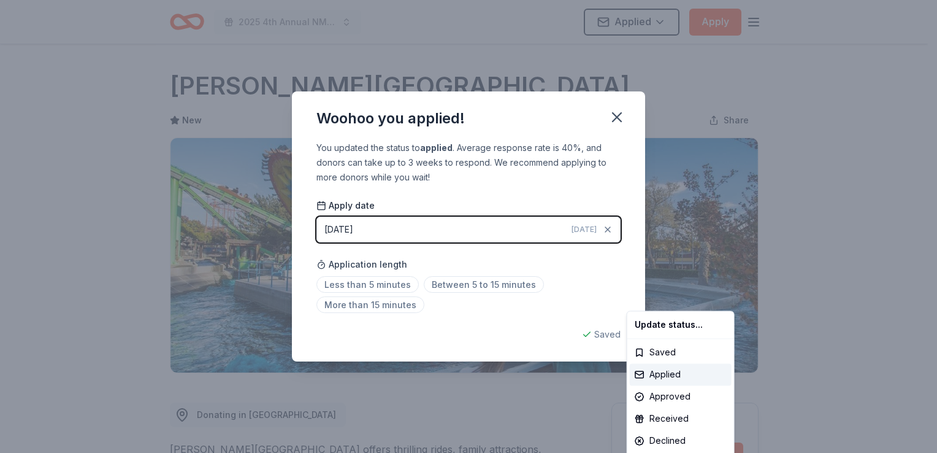
click at [618, 120] on html "2025 4th Annual NMAEYC Snowball Gala Applied Apply Due in 73 days Share Cliff's…" at bounding box center [468, 226] width 937 height 453
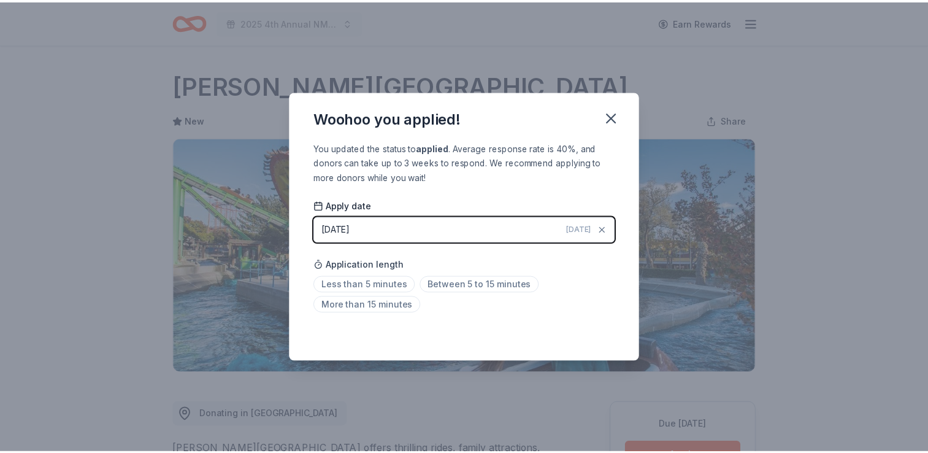
scroll to position [266, 0]
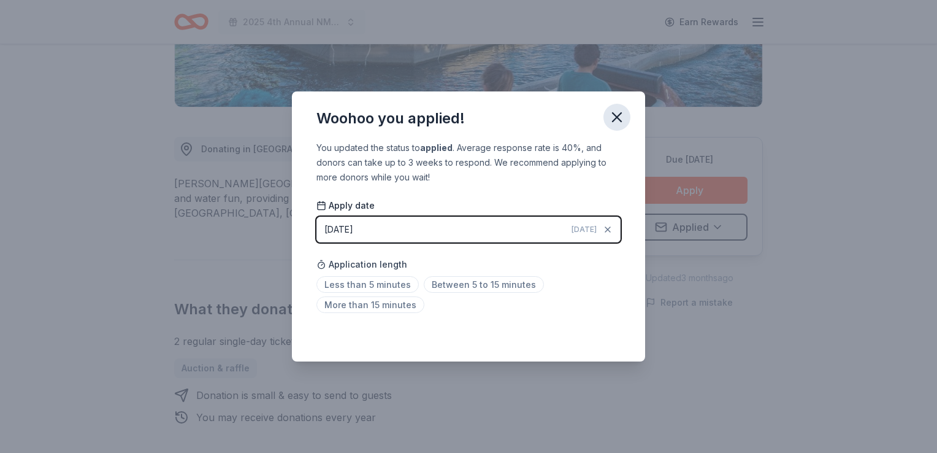
click at [618, 119] on icon "button" at bounding box center [617, 117] width 9 height 9
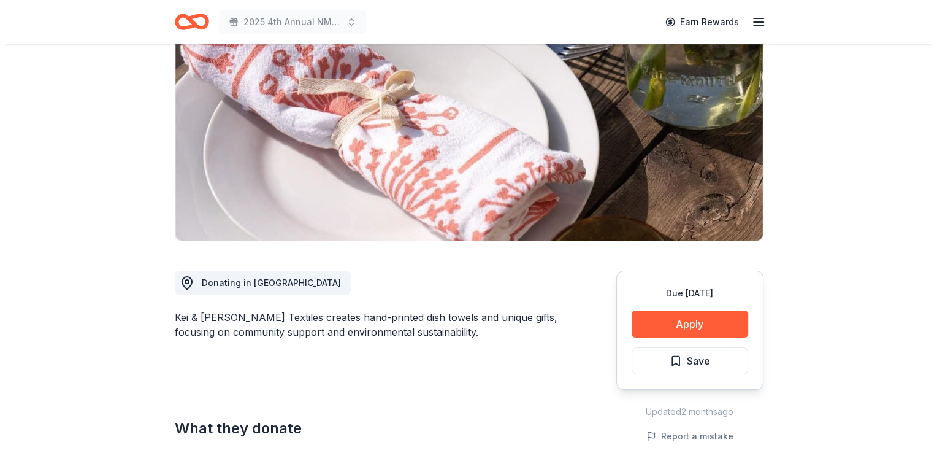
scroll to position [147, 0]
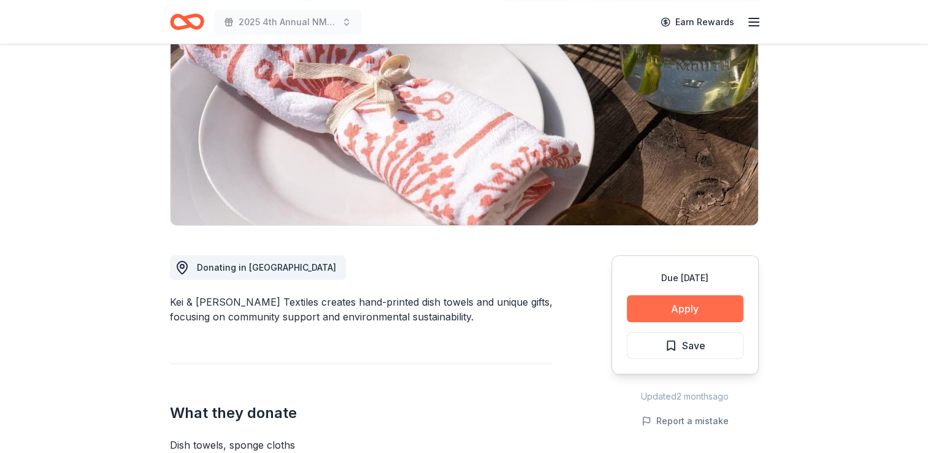
click at [665, 307] on button "Apply" at bounding box center [685, 308] width 117 height 27
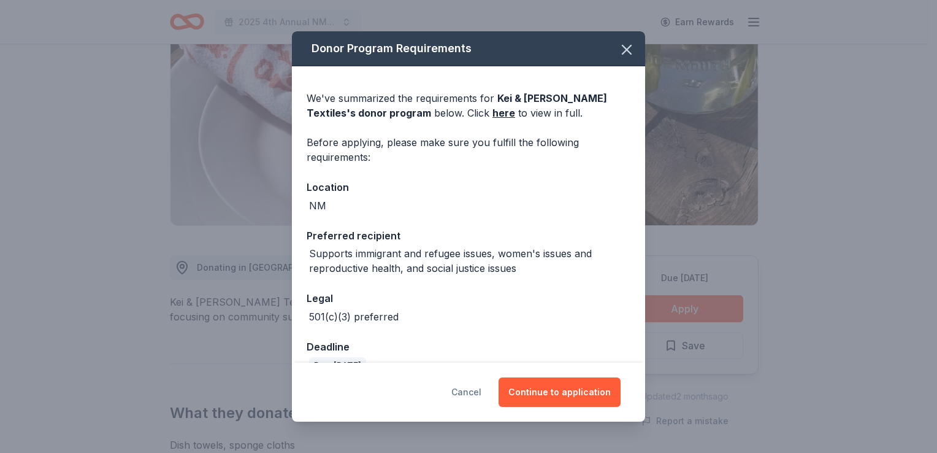
click at [466, 394] on button "Cancel" at bounding box center [466, 391] width 30 height 29
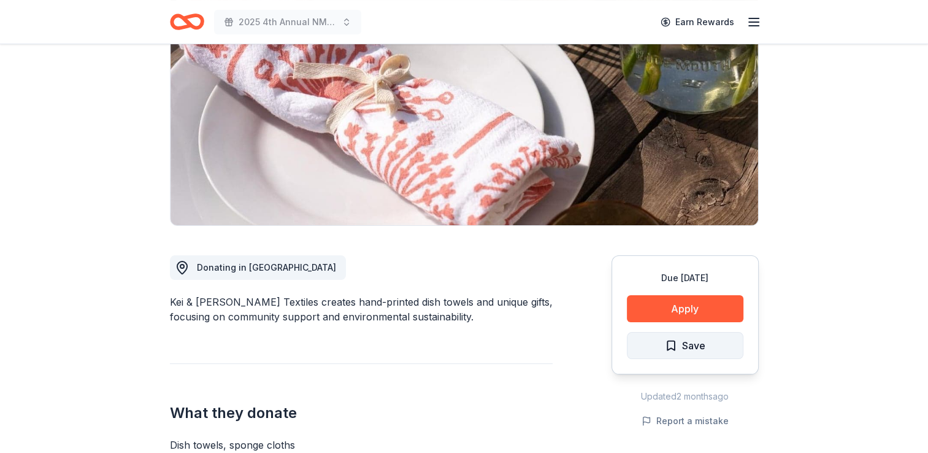
click at [664, 354] on button "Save" at bounding box center [685, 345] width 117 height 27
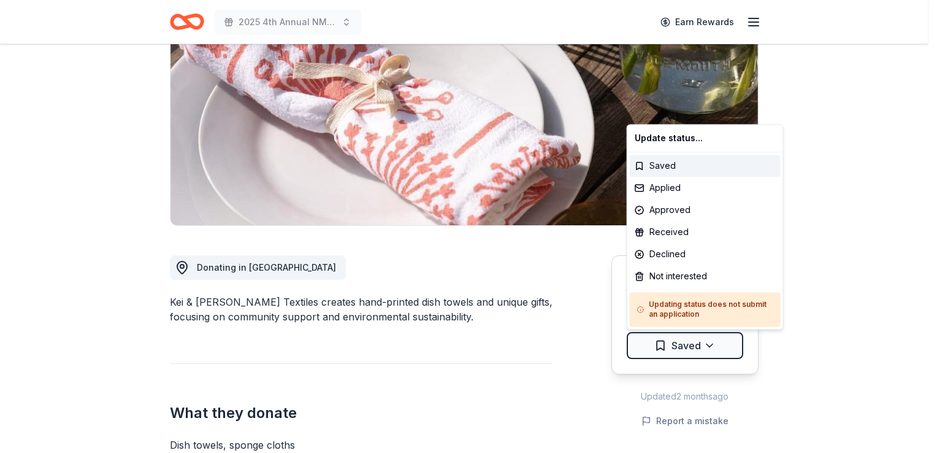
click at [664, 305] on html "2025 4th Annual NMAEYC Snowball Gala Earn Rewards Due in 73 days Share Kei & Mo…" at bounding box center [468, 79] width 937 height 453
click at [660, 188] on div "Applied" at bounding box center [705, 188] width 151 height 22
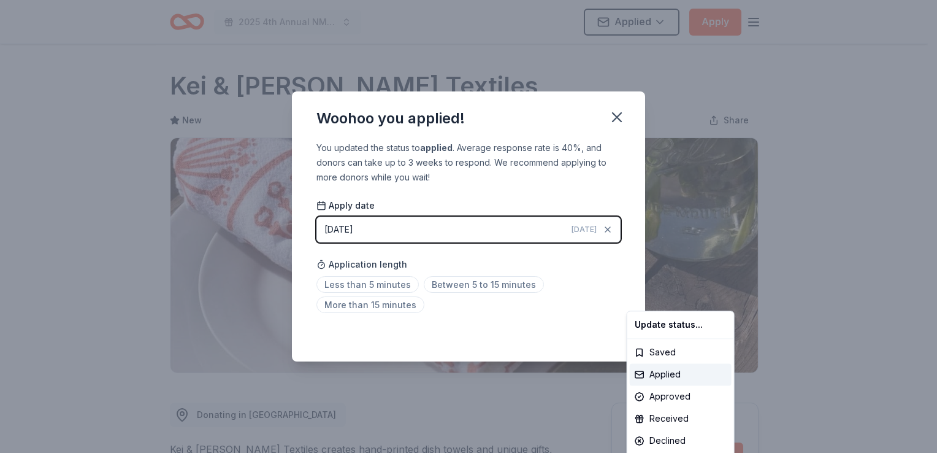
scroll to position [266, 0]
click at [616, 117] on html "2025 4th Annual NMAEYC Snowball Gala Applied Apply Due in 73 days Share Kei & M…" at bounding box center [468, 226] width 937 height 453
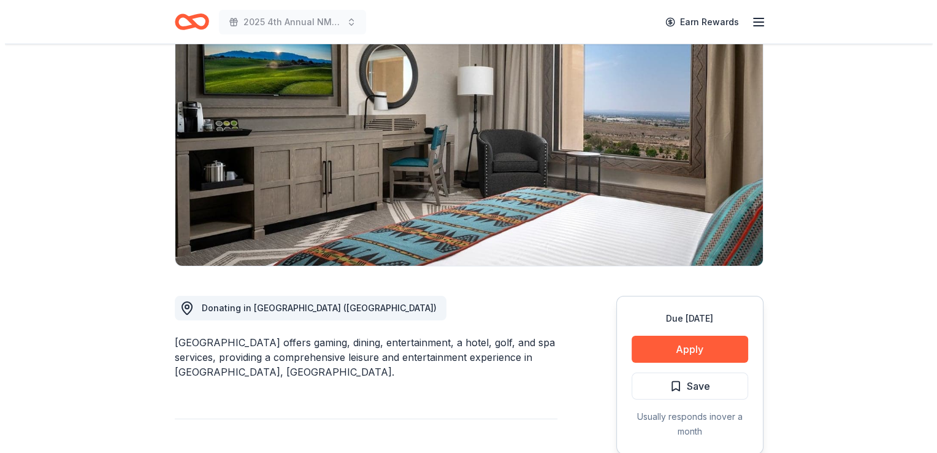
scroll to position [197, 0]
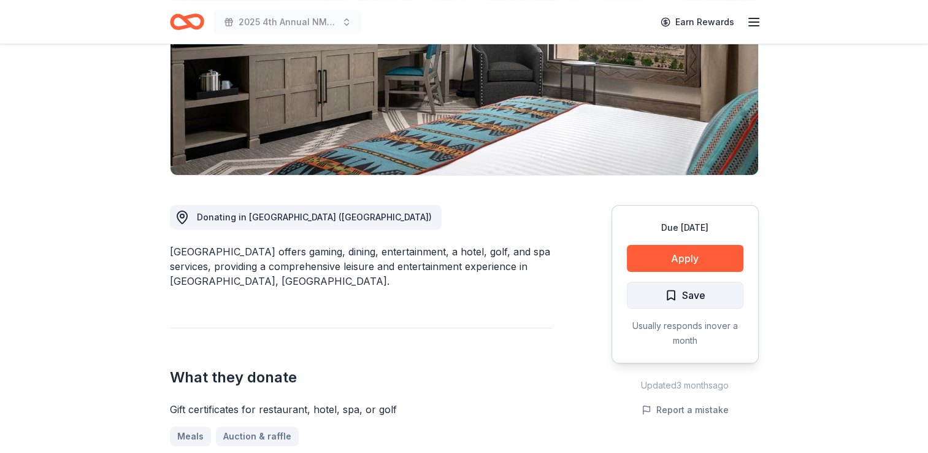
click at [682, 293] on span "Save" at bounding box center [693, 295] width 23 height 16
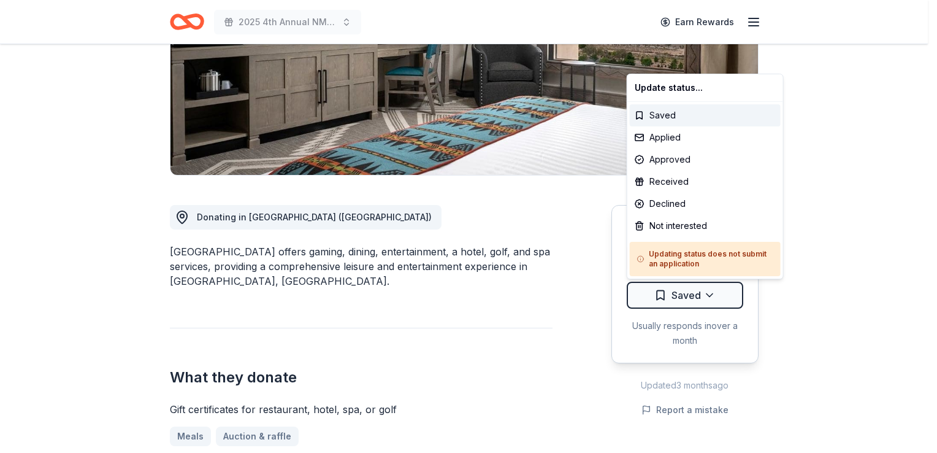
click at [681, 255] on html "2025 4th Annual NMAEYC Snowball Gala Earn Rewards Due [DATE] [GEOGRAPHIC_DATA] …" at bounding box center [468, 29] width 937 height 453
click at [660, 142] on div "Applied" at bounding box center [705, 137] width 151 height 22
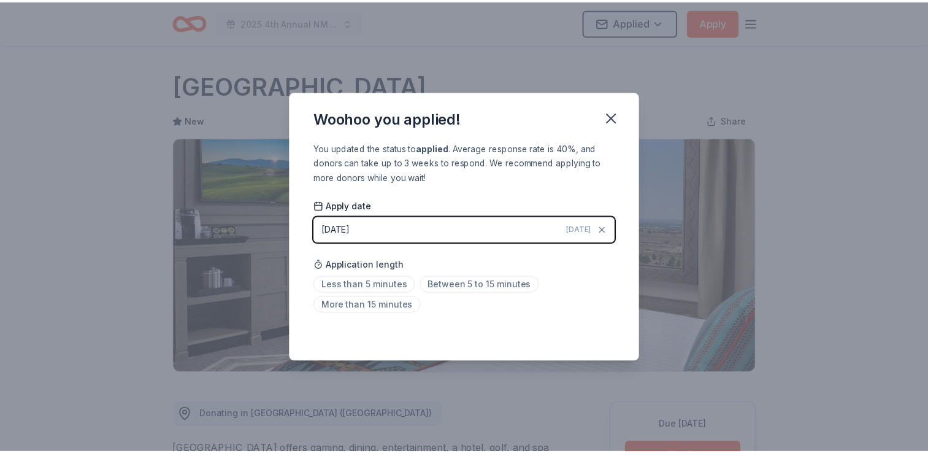
scroll to position [266, 0]
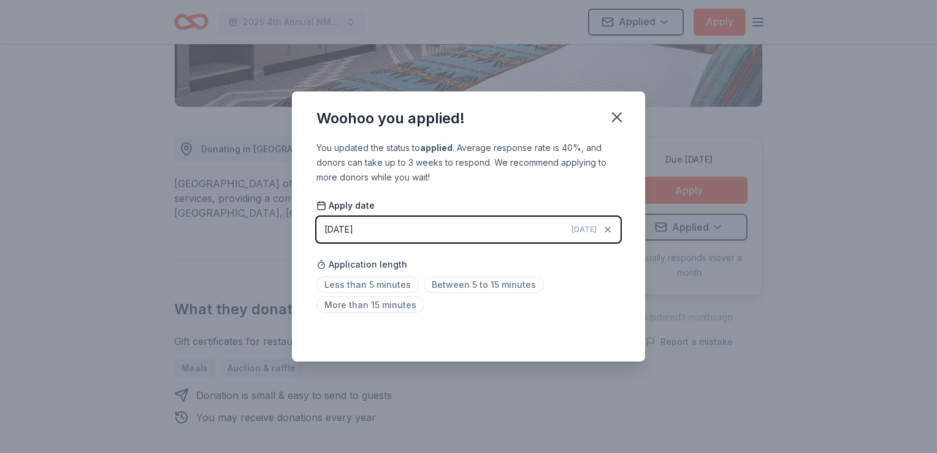
click at [617, 119] on icon "button" at bounding box center [616, 117] width 17 height 17
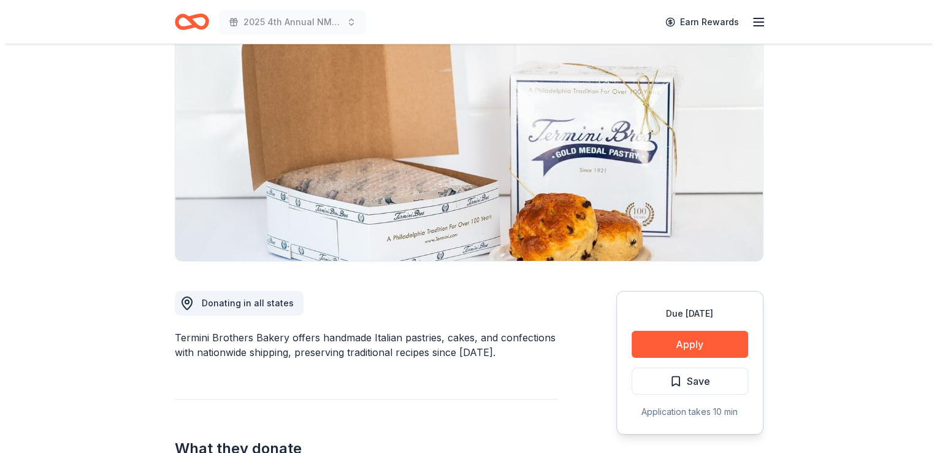
scroll to position [226, 0]
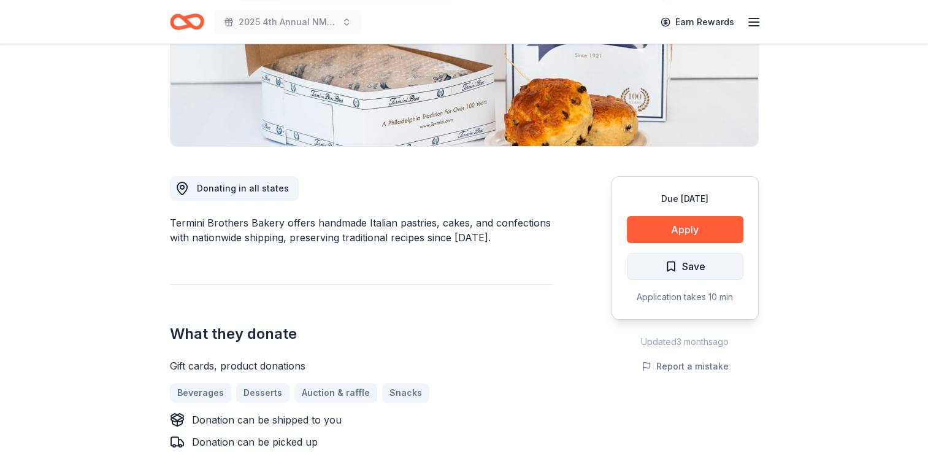
click at [672, 269] on span "Save" at bounding box center [685, 266] width 40 height 16
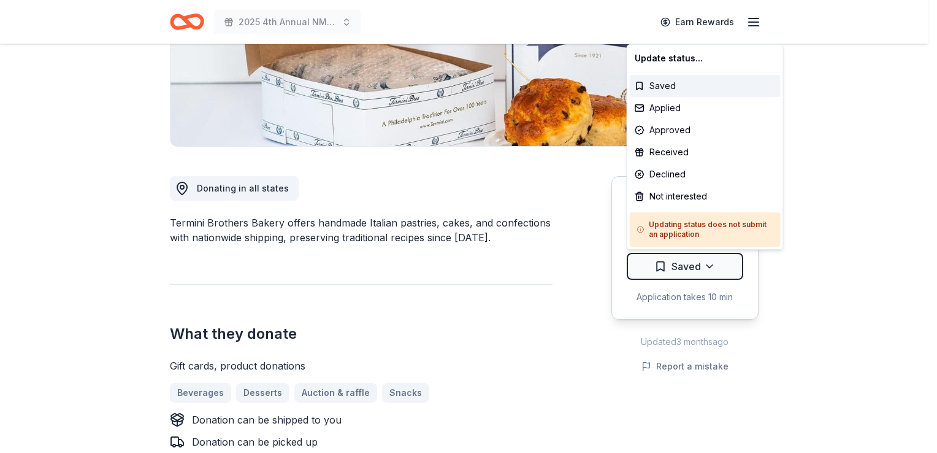
click at [672, 226] on html "2025 4th Annual NMAEYC Snowball Gala Earn Rewards Due [DATE] Share Termini Brot…" at bounding box center [468, 0] width 937 height 453
click at [662, 109] on div "Applied" at bounding box center [705, 108] width 151 height 22
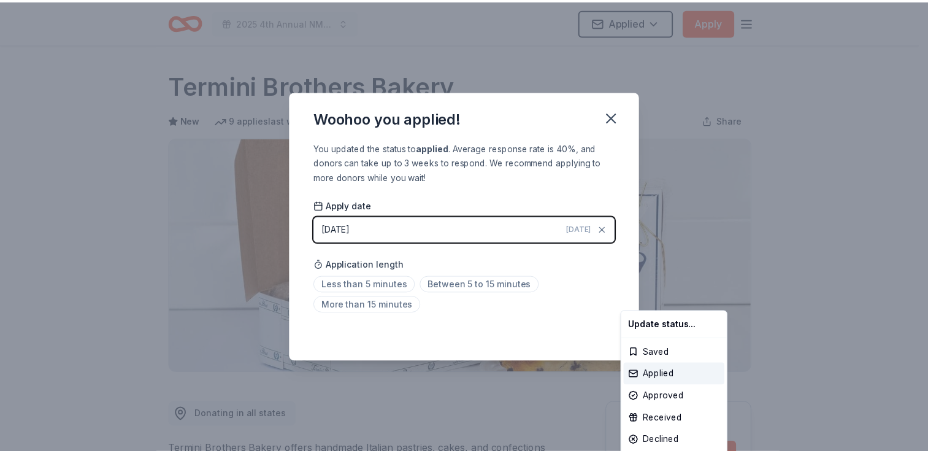
scroll to position [266, 0]
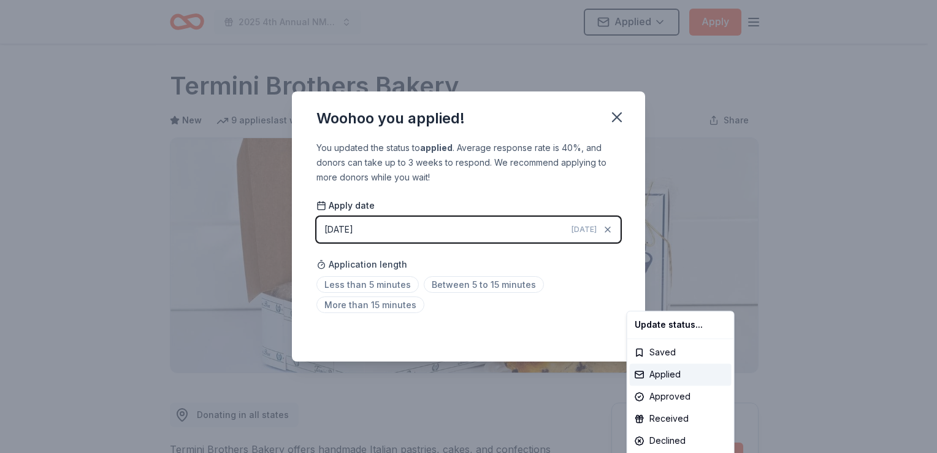
click at [615, 112] on html "2025 4th Annual NMAEYC Snowball Gala Applied Apply Due in 73 days Share Termini…" at bounding box center [468, 226] width 937 height 453
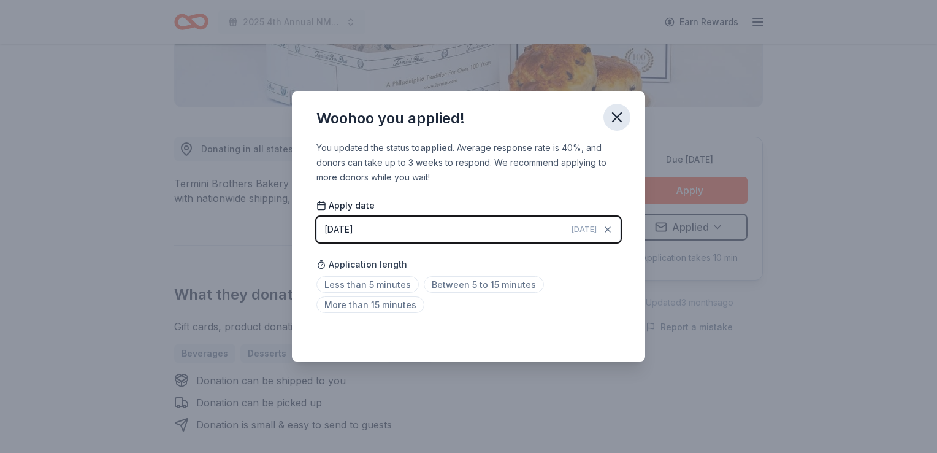
click at [616, 116] on icon "button" at bounding box center [617, 117] width 9 height 9
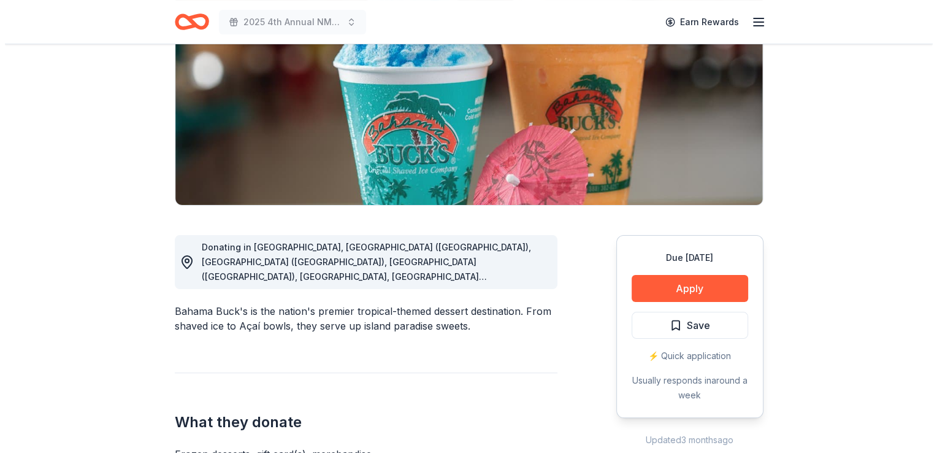
scroll to position [179, 0]
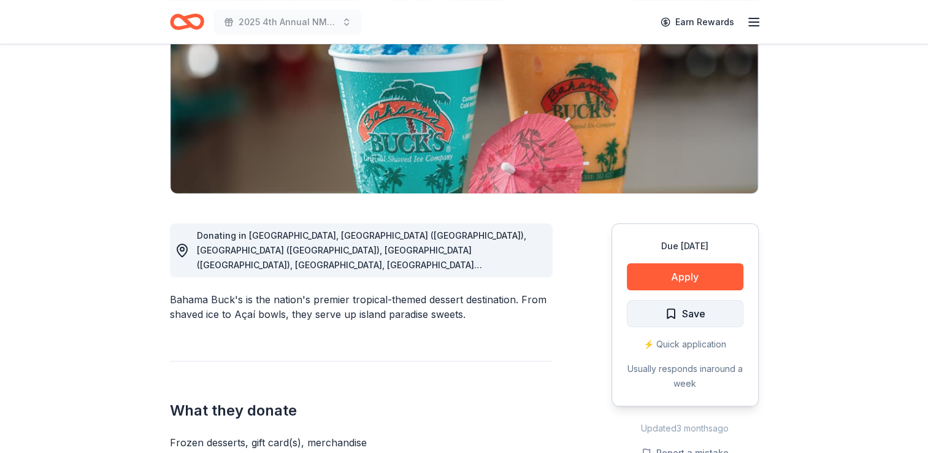
click at [672, 312] on span "Save" at bounding box center [685, 313] width 40 height 16
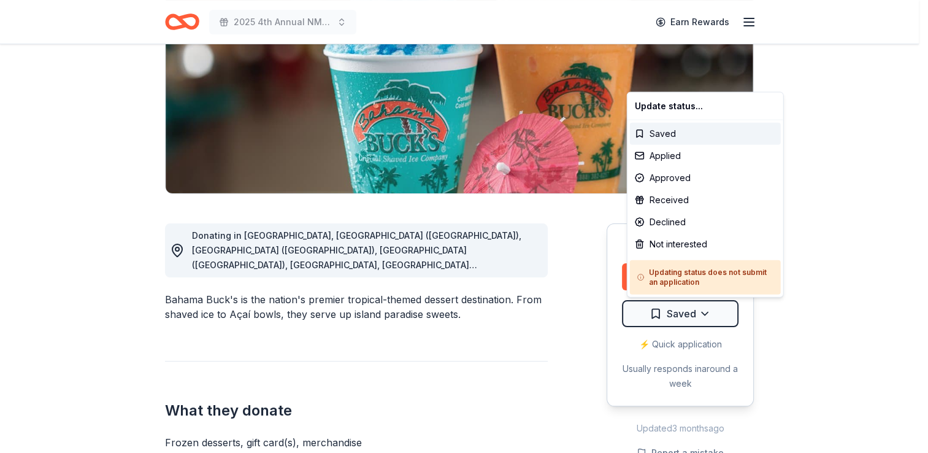
click at [672, 274] on html "2025 4th Annual NMAEYC Snowball Gala Earn Rewards Due [DATE] Share Bahama Buck'…" at bounding box center [464, 47] width 928 height 453
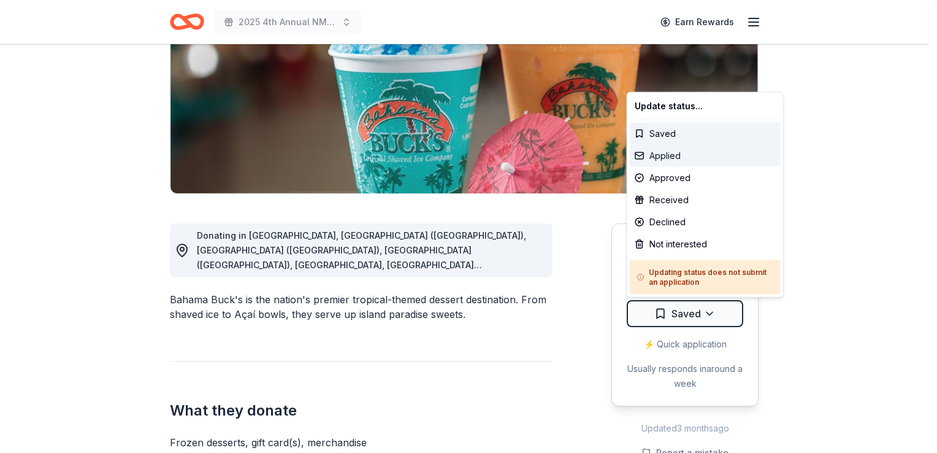
click at [660, 160] on div "Applied" at bounding box center [705, 156] width 151 height 22
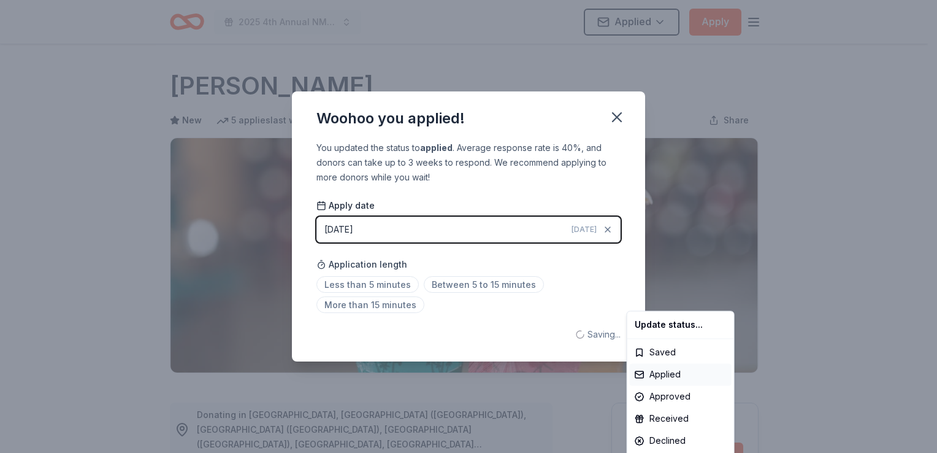
scroll to position [0, 0]
click at [614, 114] on html "2025 4th Annual NMAEYC Snowball Gala Applied Apply Due in 73 days Share Bahama …" at bounding box center [468, 226] width 937 height 453
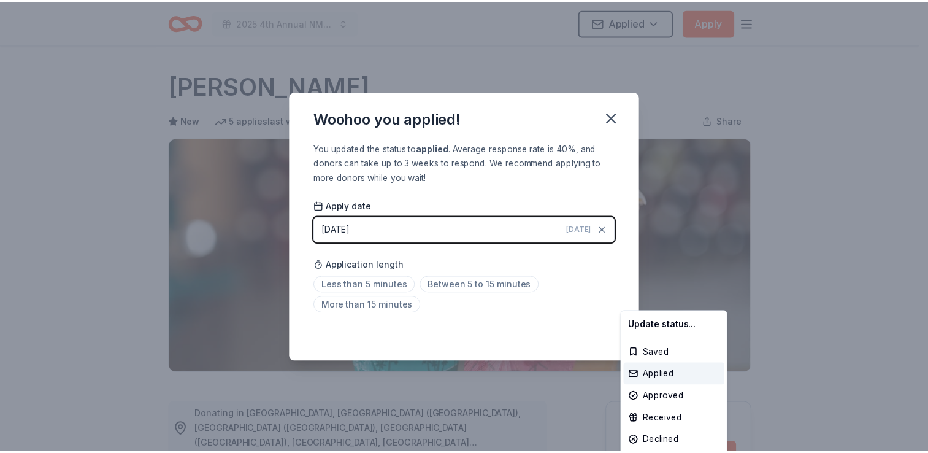
scroll to position [266, 0]
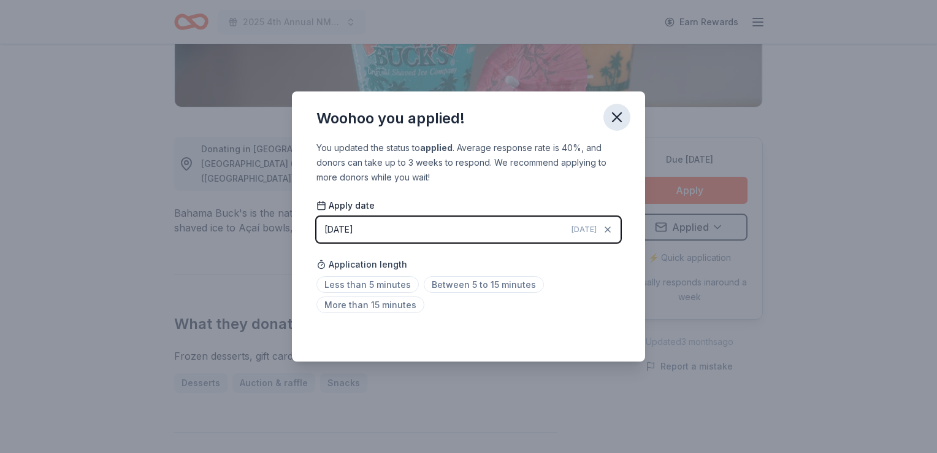
click at [619, 117] on icon "button" at bounding box center [616, 117] width 17 height 17
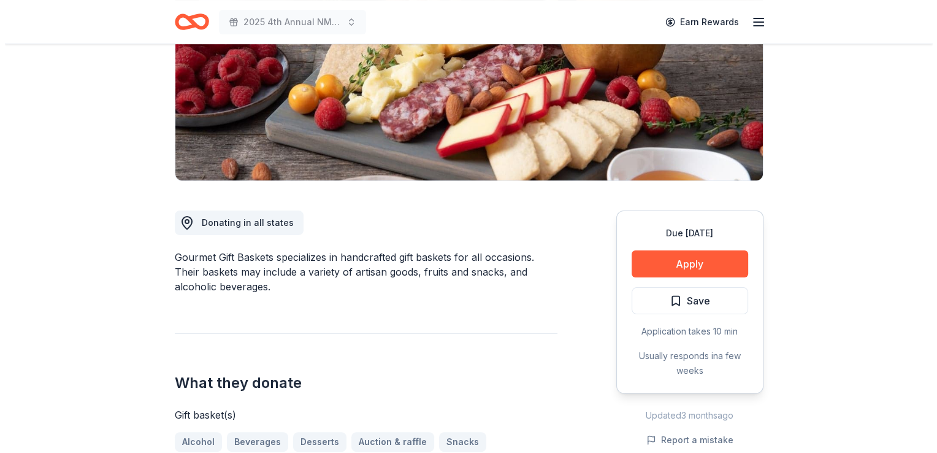
scroll to position [210, 0]
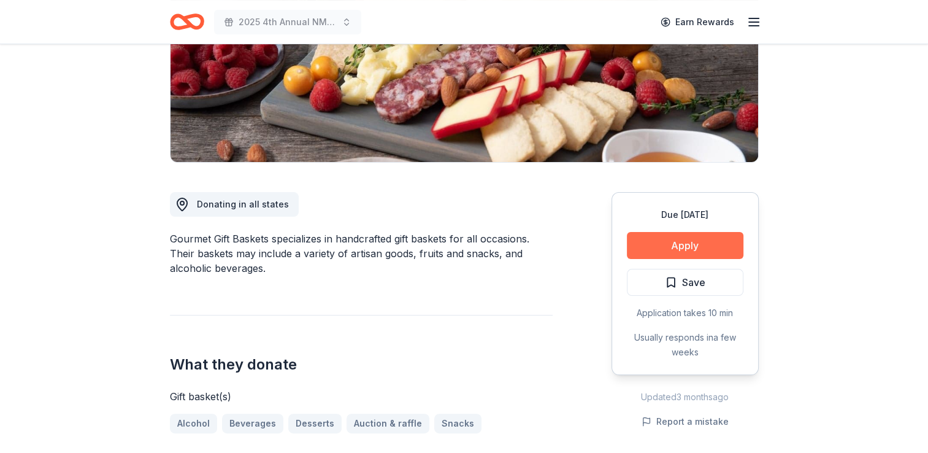
click at [699, 242] on button "Apply" at bounding box center [685, 245] width 117 height 27
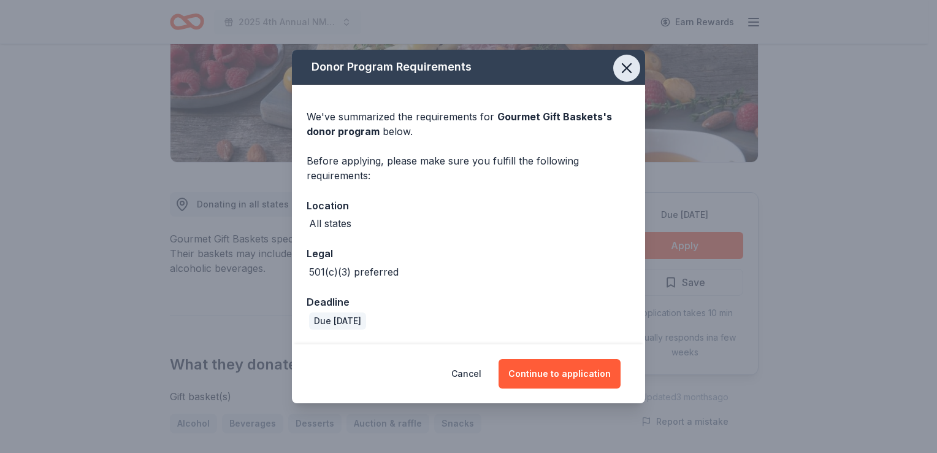
click at [623, 67] on icon "button" at bounding box center [626, 67] width 17 height 17
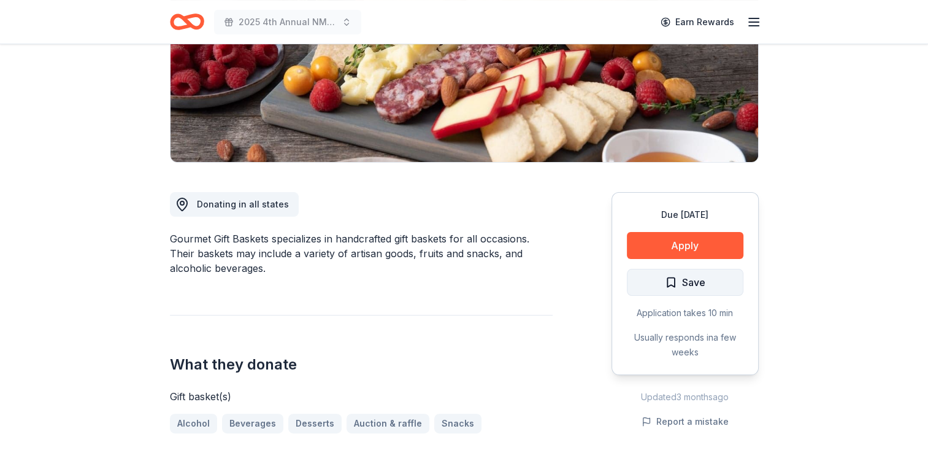
click at [673, 280] on span "Save" at bounding box center [685, 282] width 40 height 16
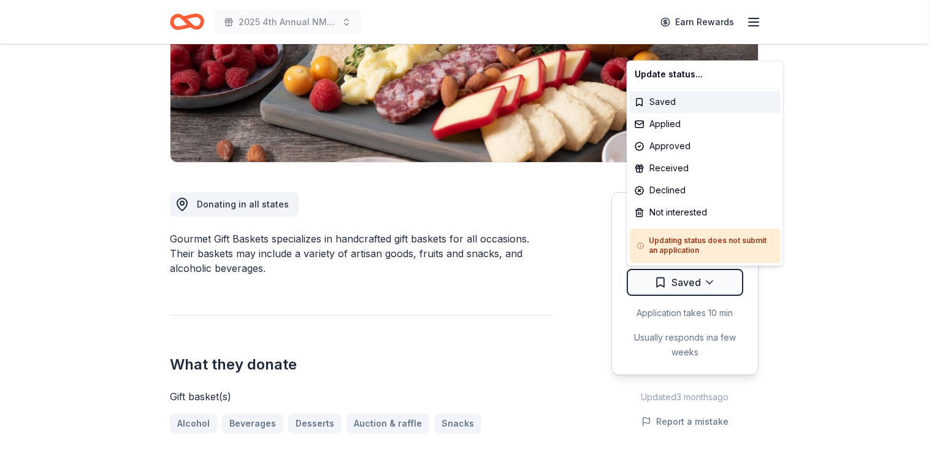
click at [673, 242] on html "2025 4th Annual NMAEYC Snowball Gala Earn Rewards Due in 96 days Share Gourmet …" at bounding box center [468, 16] width 937 height 453
click at [670, 121] on div "Applied" at bounding box center [705, 124] width 151 height 22
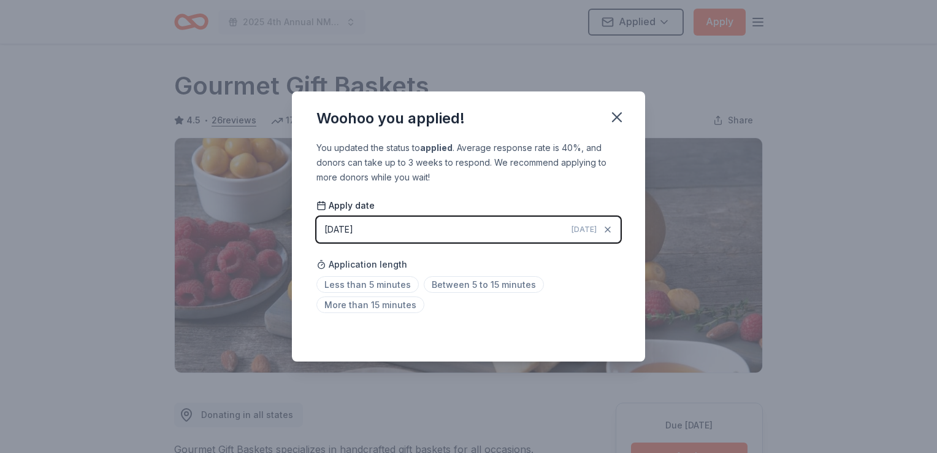
click at [615, 112] on html "2025 4th Annual NMAEYC Snowball Gala Applied Apply Due in 96 days Share Gourmet…" at bounding box center [468, 226] width 937 height 453
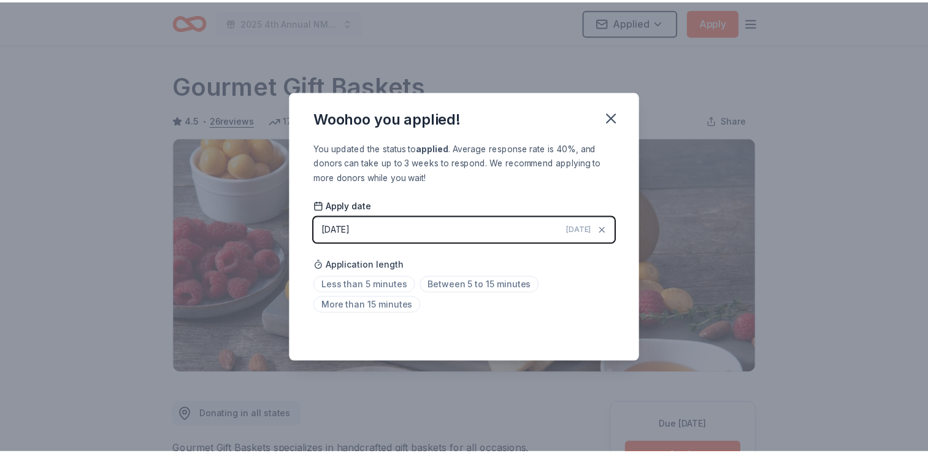
scroll to position [266, 0]
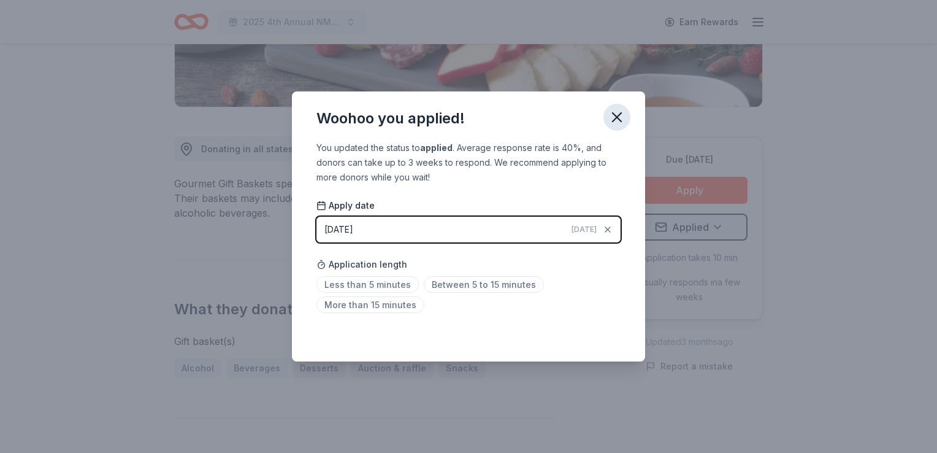
click at [617, 117] on icon "button" at bounding box center [617, 117] width 9 height 9
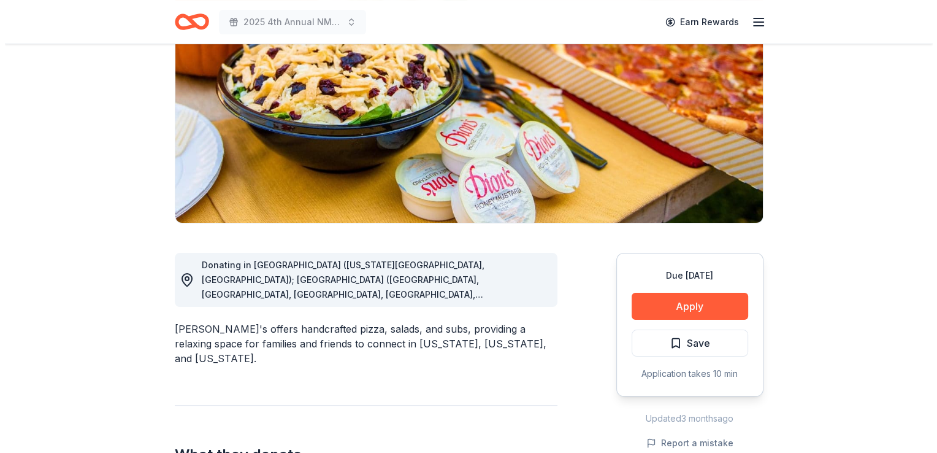
scroll to position [275, 0]
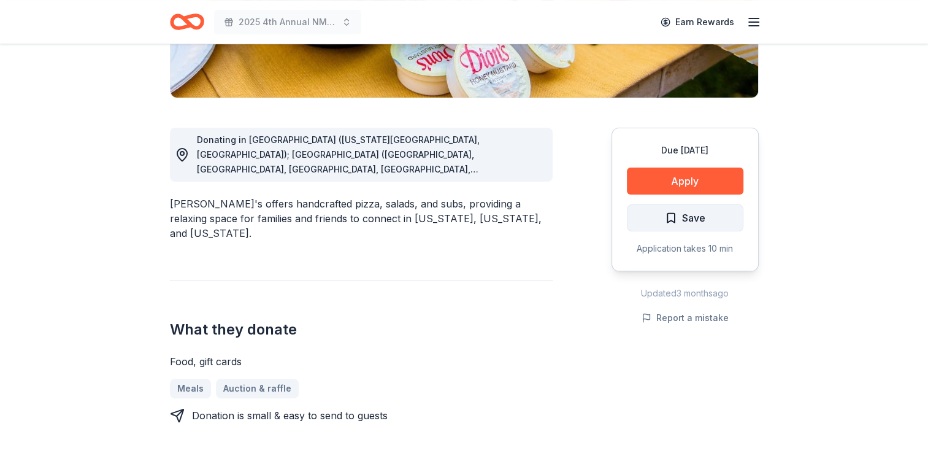
click at [707, 218] on button "Save" at bounding box center [685, 217] width 117 height 27
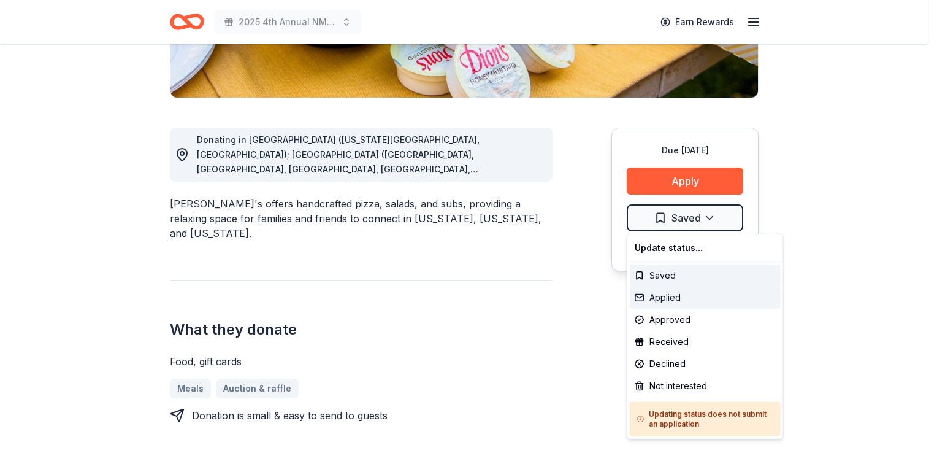
click at [661, 299] on div "Applied" at bounding box center [705, 297] width 151 height 22
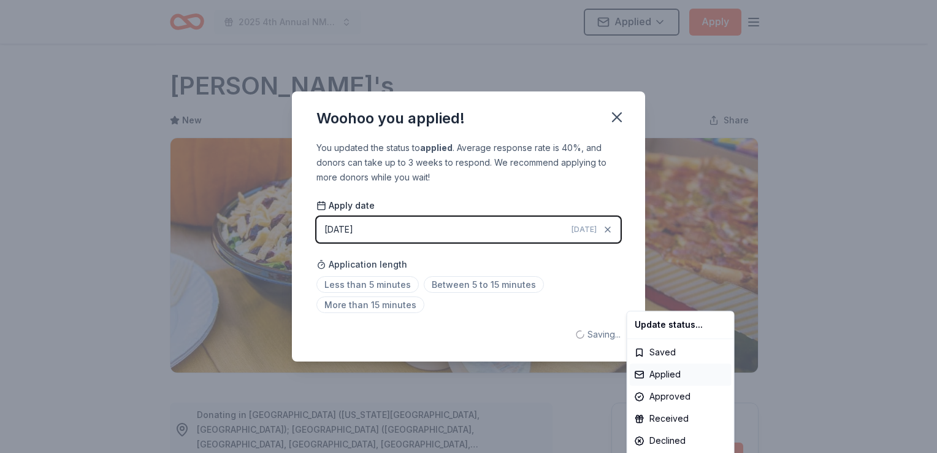
scroll to position [0, 0]
click at [615, 117] on html "2025 4th Annual NMAEYC Snowball Gala Applied Apply Due in 73 days Share Dion's …" at bounding box center [468, 226] width 937 height 453
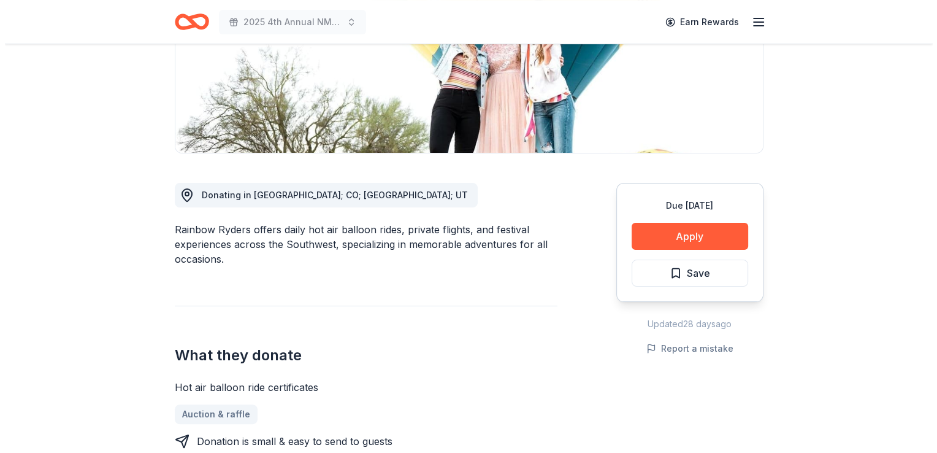
scroll to position [221, 0]
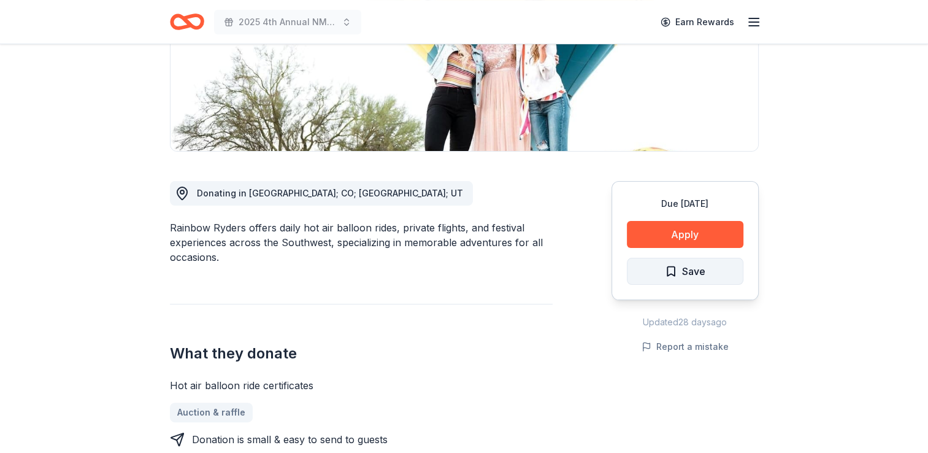
click at [673, 274] on span "Save" at bounding box center [685, 271] width 40 height 16
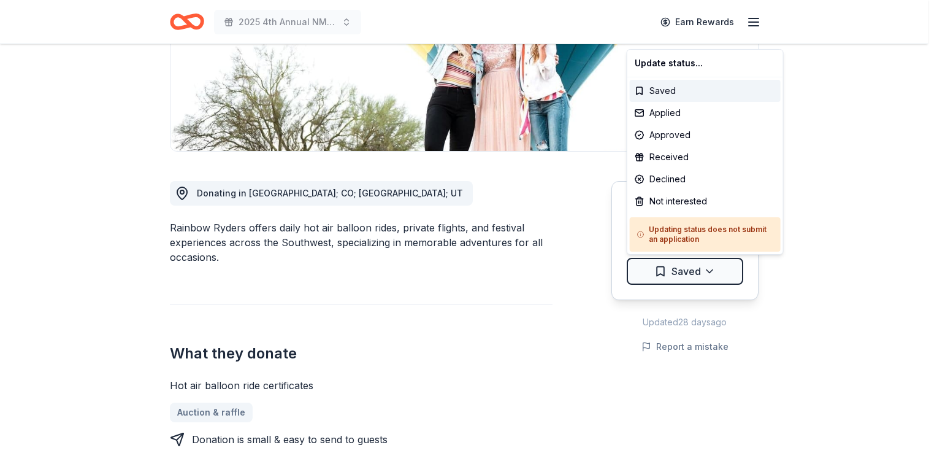
click at [673, 231] on html "2025 4th Annual NMAEYC Snowball Gala Earn Rewards Due [DATE] Share Rainbow Ryde…" at bounding box center [468, 5] width 937 height 453
click at [658, 117] on div "Applied" at bounding box center [705, 113] width 151 height 22
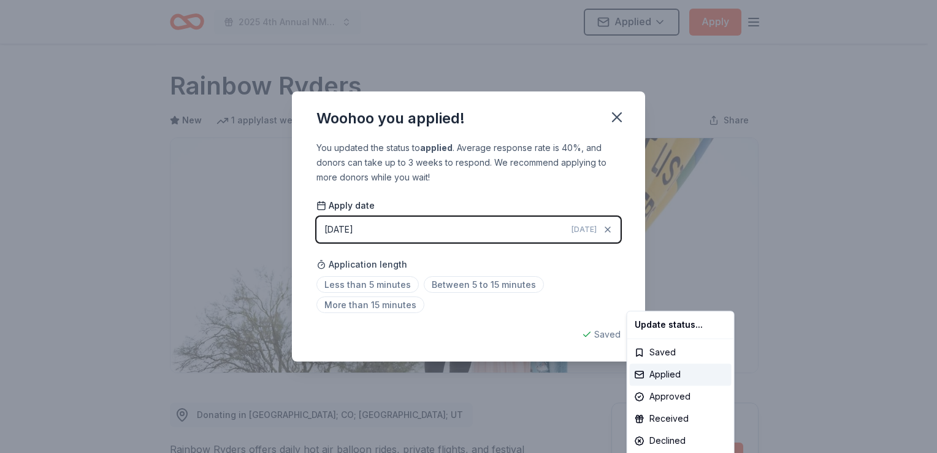
click at [616, 116] on html "2025 4th Annual NMAEYC Snowball Gala Applied Apply Due in 73 days Share Rainbow…" at bounding box center [468, 226] width 937 height 453
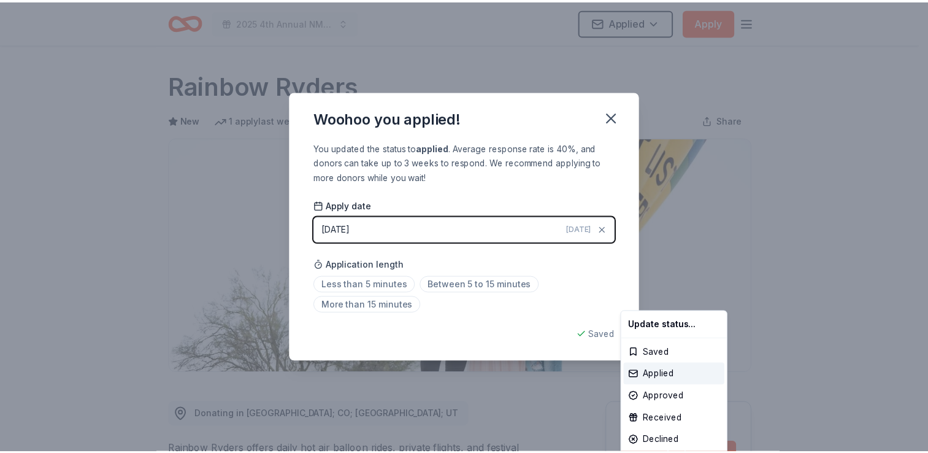
scroll to position [266, 0]
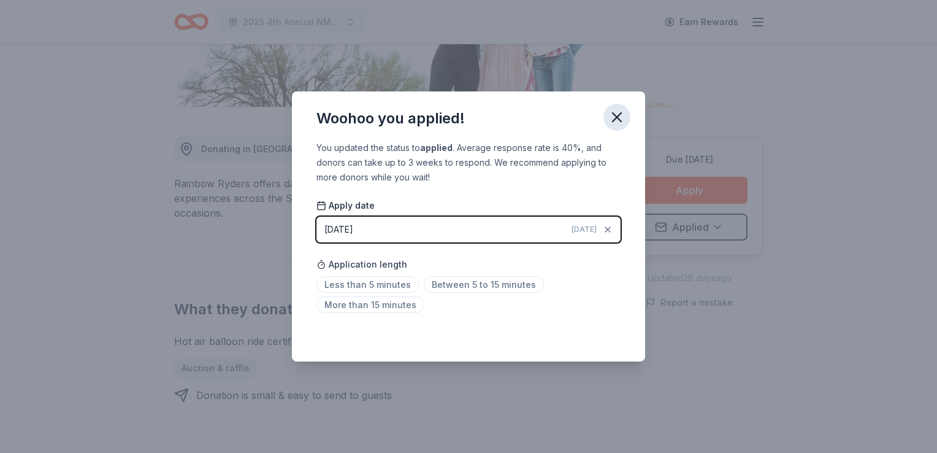
click at [618, 115] on icon "button" at bounding box center [617, 117] width 9 height 9
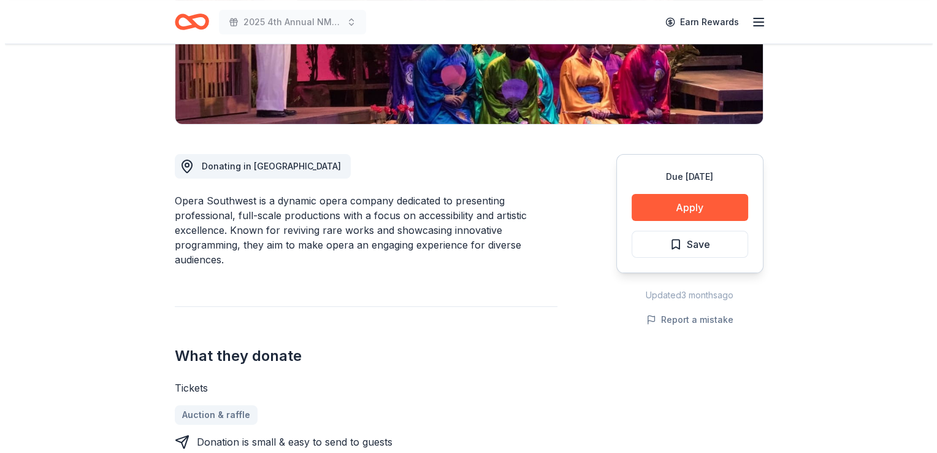
scroll to position [218, 0]
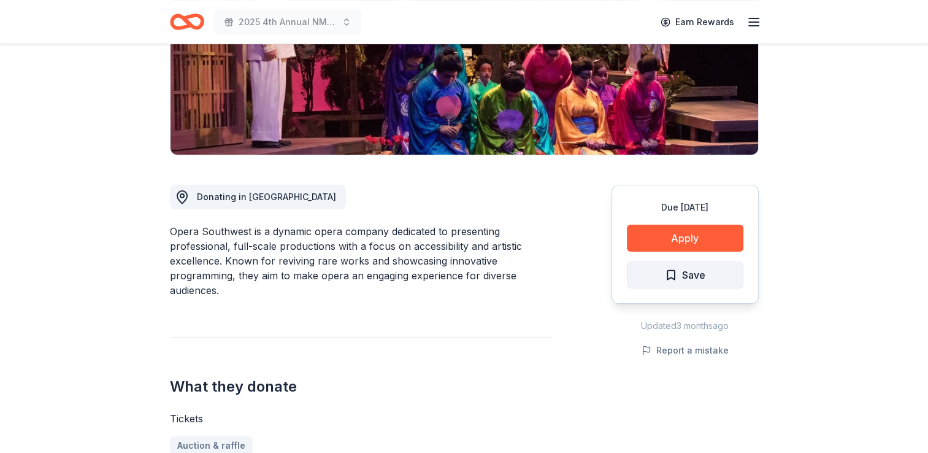
click at [699, 275] on span "Save" at bounding box center [693, 275] width 23 height 16
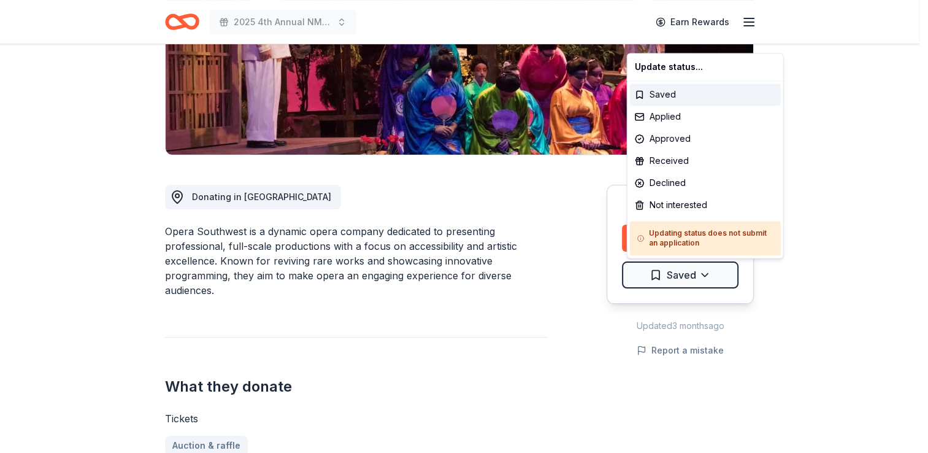
click at [699, 235] on html "2025 4th Annual NMAEYC Snowball Gala Earn Rewards Due [DATE] Share Opera Southw…" at bounding box center [464, 8] width 928 height 453
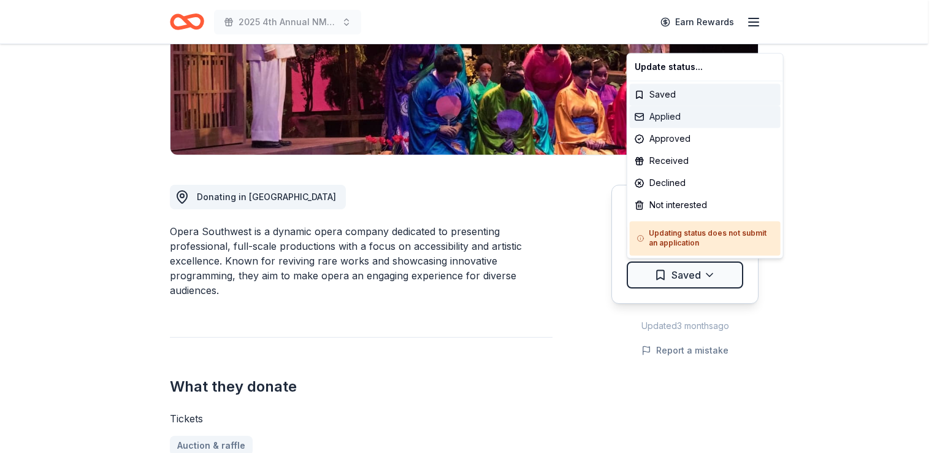
click at [665, 121] on div "Applied" at bounding box center [705, 116] width 151 height 22
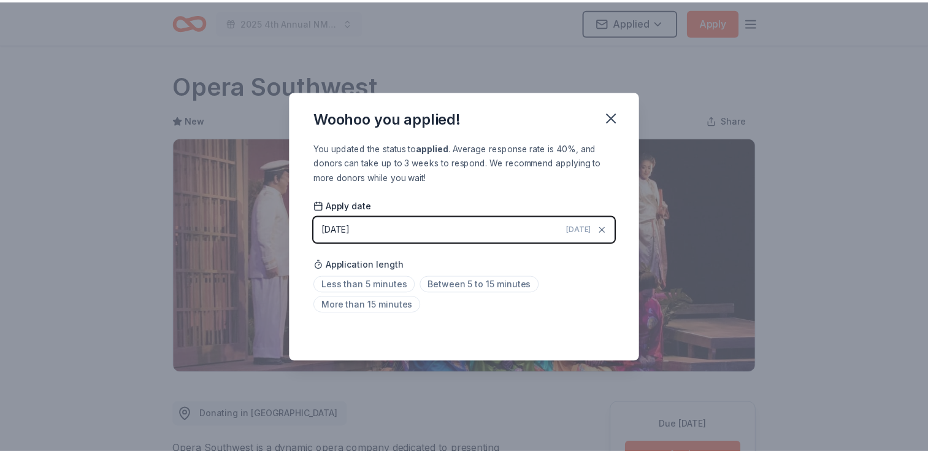
scroll to position [266, 0]
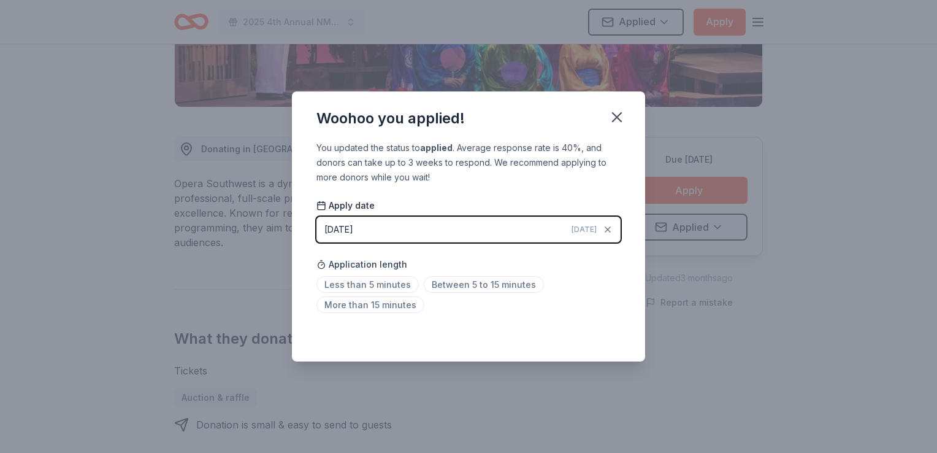
click at [618, 116] on icon "button" at bounding box center [617, 117] width 9 height 9
